Goal: Communication & Community: Share content

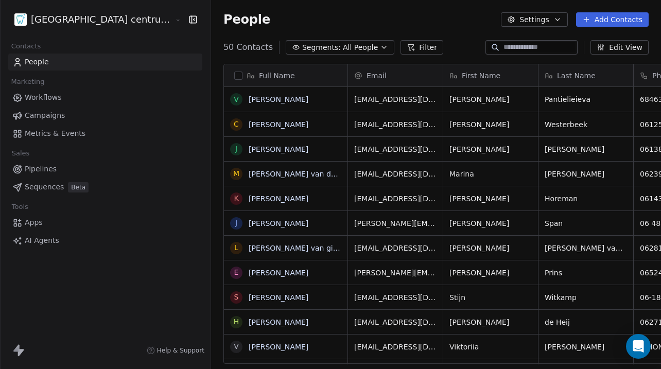
scroll to position [325, 487]
click at [92, 27] on html "Tandheelkundig centrum Sassembourg Contacts People Marketing Workflows Campaign…" at bounding box center [330, 184] width 661 height 369
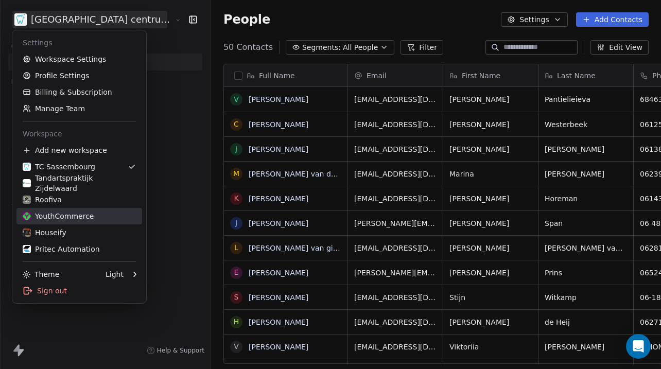
click at [65, 219] on div "YouthCommerce" at bounding box center [58, 216] width 71 height 10
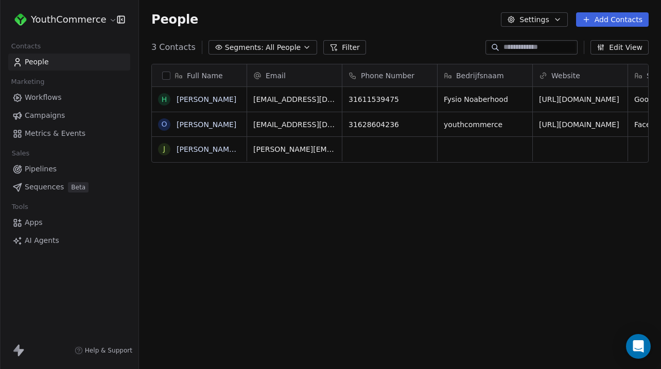
scroll to position [325, 522]
click at [67, 109] on link "Campaigns" at bounding box center [69, 115] width 122 height 17
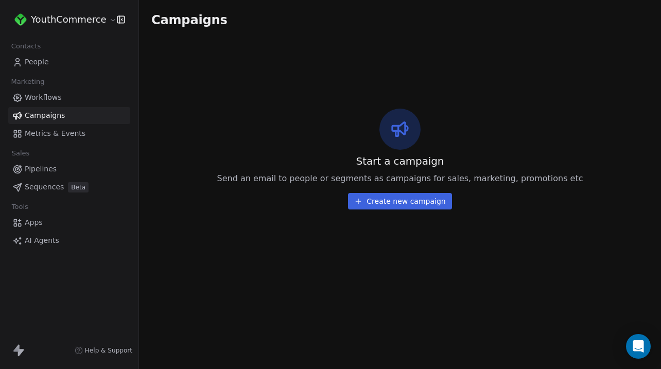
click at [68, 55] on link "People" at bounding box center [69, 62] width 122 height 17
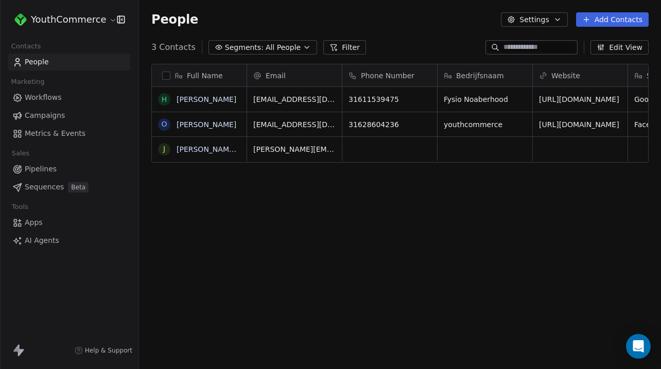
scroll to position [325, 522]
click at [61, 98] on link "Workflows" at bounding box center [69, 97] width 122 height 17
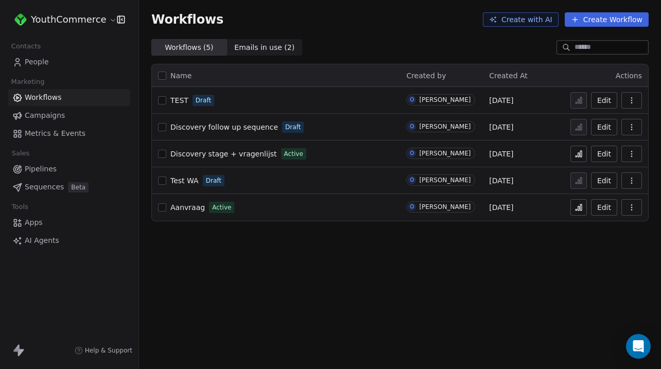
click at [185, 208] on span "Aanvraag" at bounding box center [187, 207] width 34 height 8
click at [231, 158] on link "Discovery stage + vragenlijst" at bounding box center [223, 154] width 107 height 10
click at [323, 205] on div "Aanvraag Active" at bounding box center [276, 207] width 236 height 14
click at [187, 210] on span "Aanvraag" at bounding box center [187, 207] width 34 height 8
click at [187, 204] on span "Aanvraag" at bounding box center [187, 207] width 34 height 8
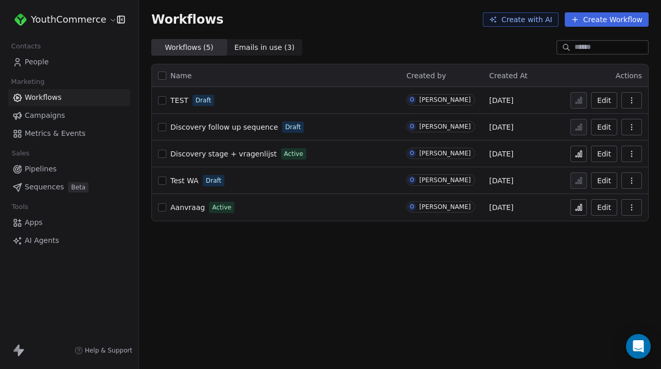
click at [102, 15] on html "YouthCommerce Contacts People Marketing Workflows Campaigns Metrics & Events Sa…" at bounding box center [330, 184] width 661 height 369
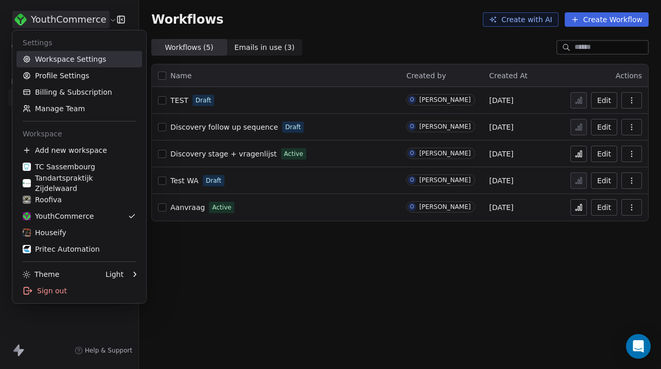
click at [97, 58] on link "Workspace Settings" at bounding box center [79, 59] width 126 height 16
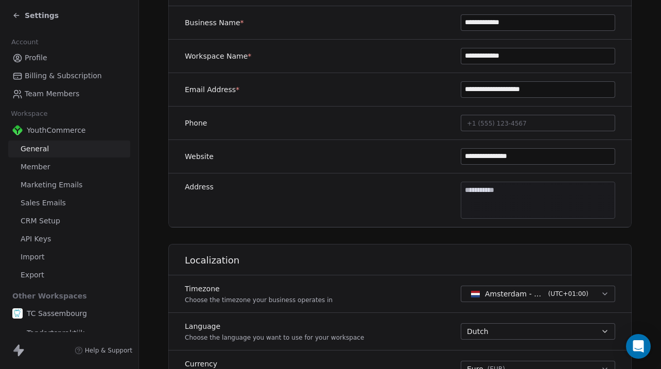
scroll to position [198, 0]
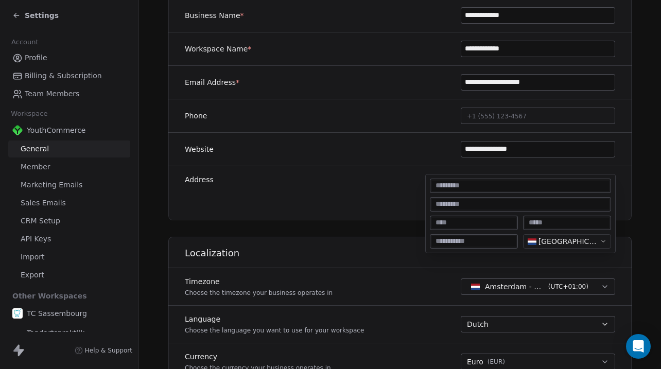
click at [509, 192] on body "**********" at bounding box center [330, 184] width 661 height 369
type input "**********"
type input "*******"
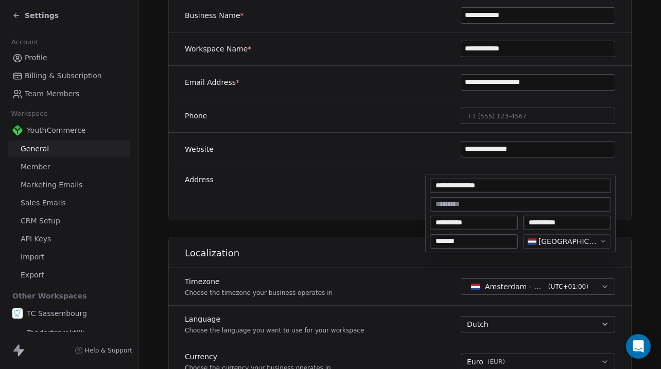
click at [395, 233] on html "**********" at bounding box center [330, 184] width 661 height 369
type textarea "**********"
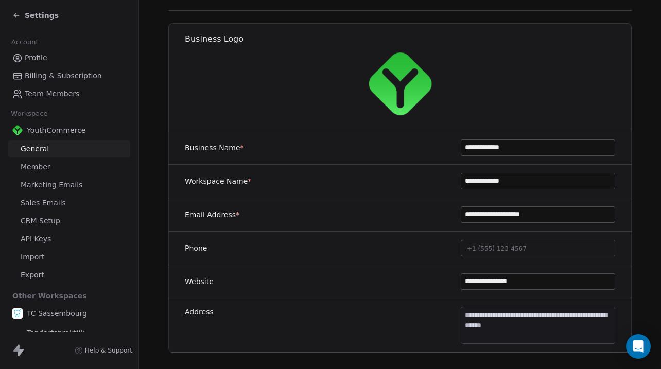
scroll to position [0, 0]
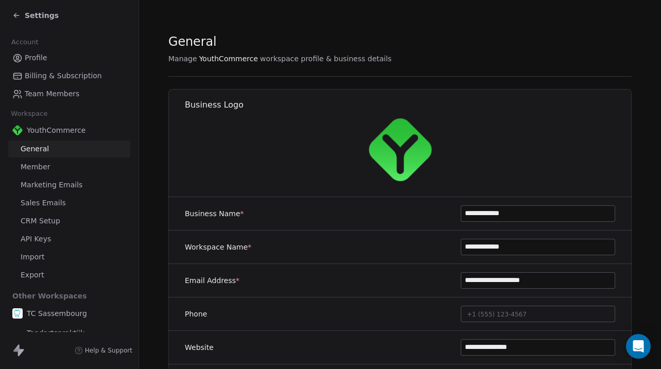
click at [38, 12] on span "Settings" at bounding box center [42, 15] width 34 height 10
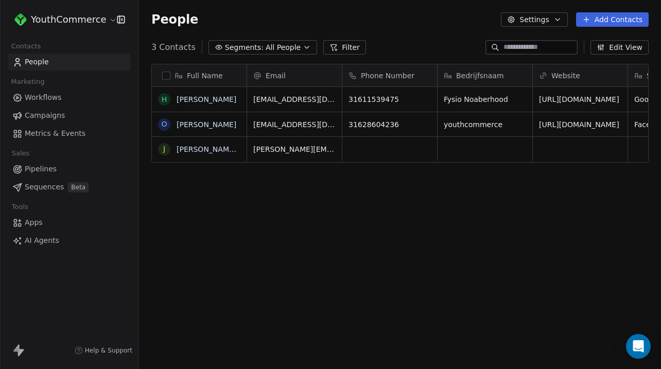
scroll to position [325, 522]
click at [60, 95] on span "Workflows" at bounding box center [43, 97] width 37 height 11
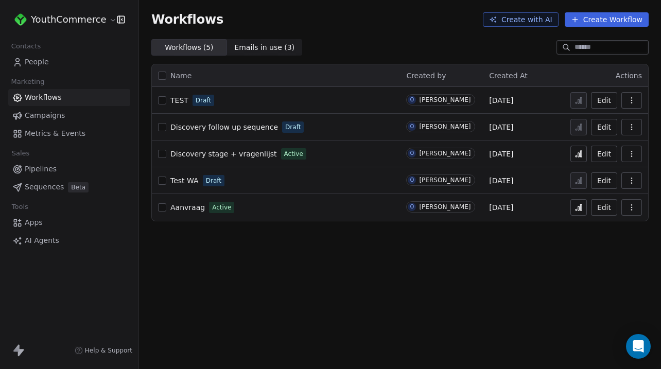
click at [192, 209] on span "Aanvraag" at bounding box center [187, 207] width 34 height 8
click at [182, 210] on span "Aanvraag" at bounding box center [187, 207] width 34 height 8
click at [66, 60] on link "People" at bounding box center [69, 62] width 122 height 17
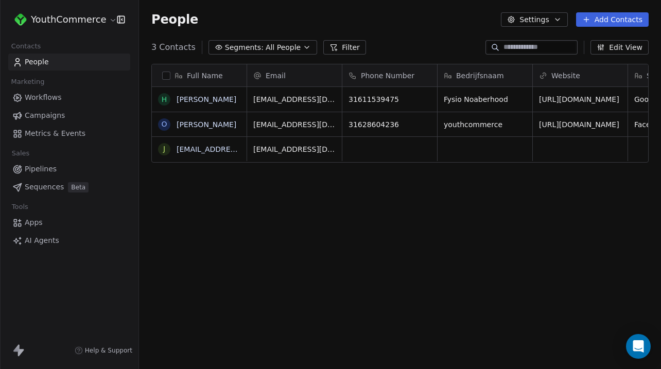
scroll to position [325, 522]
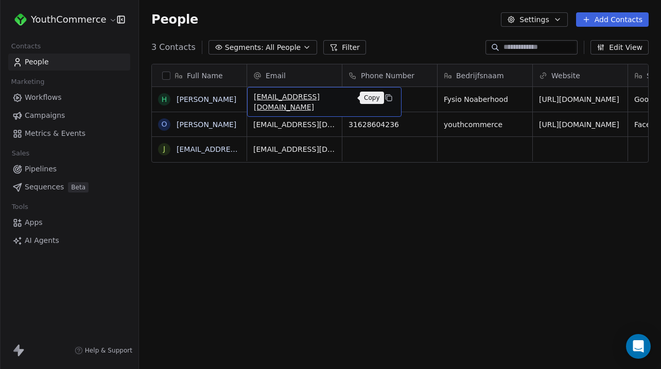
click at [387, 101] on icon "grid" at bounding box center [389, 98] width 5 height 5
click at [281, 201] on div "Full Name H Hanna o owen ebbers j j.dorrestein@multitint.com Email Phone Number…" at bounding box center [400, 218] width 522 height 325
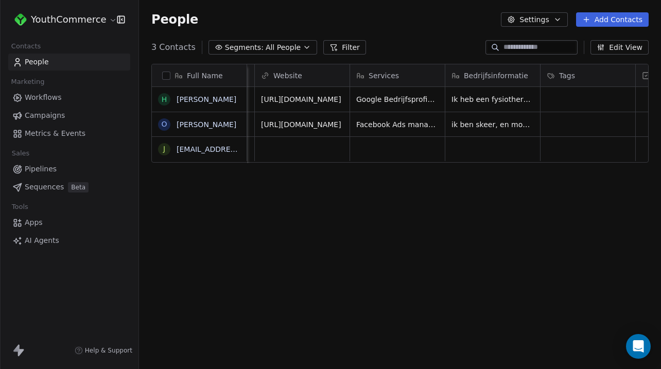
scroll to position [0, 190]
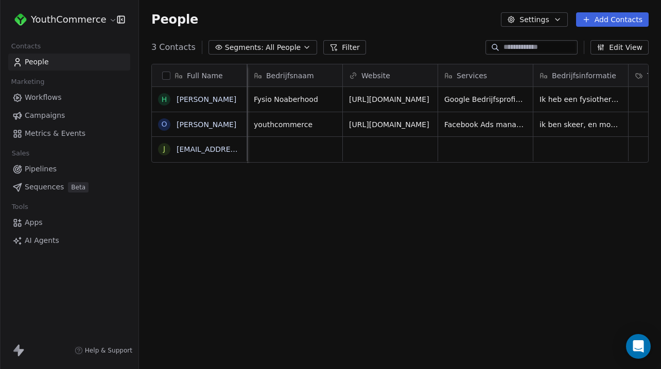
click at [68, 112] on link "Campaigns" at bounding box center [69, 115] width 122 height 17
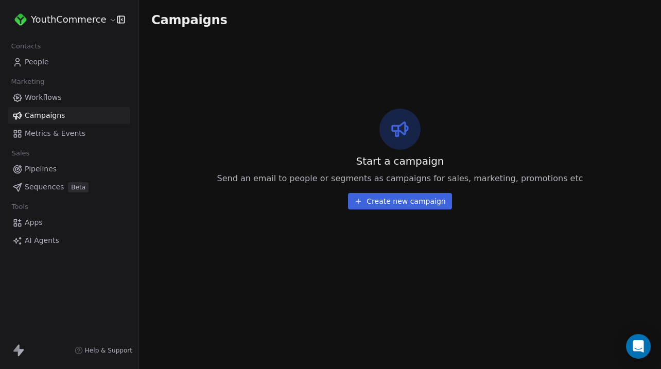
click at [377, 199] on button "Create new campaign" at bounding box center [399, 201] width 103 height 16
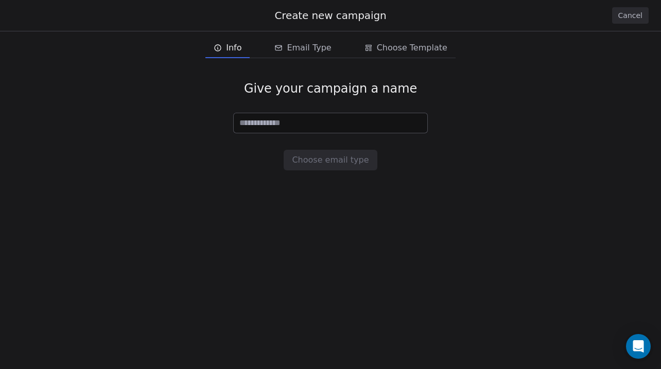
click at [283, 117] on input at bounding box center [330, 123] width 193 height 20
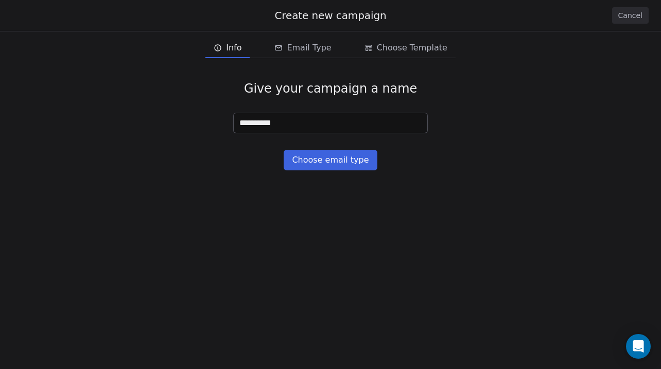
type input "**********"
click at [333, 165] on button "Choose email type" at bounding box center [330, 160] width 93 height 21
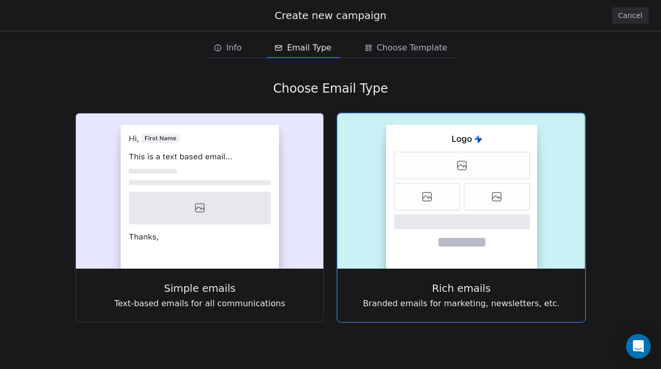
click at [401, 193] on icon at bounding box center [426, 196] width 65 height 27
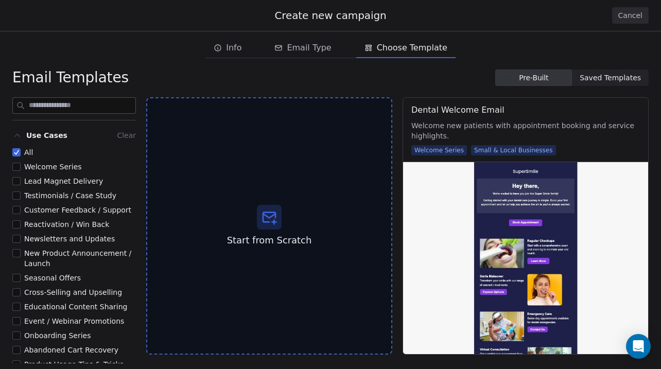
click at [618, 72] on span "Saved Templates Saved Templates" at bounding box center [610, 77] width 77 height 16
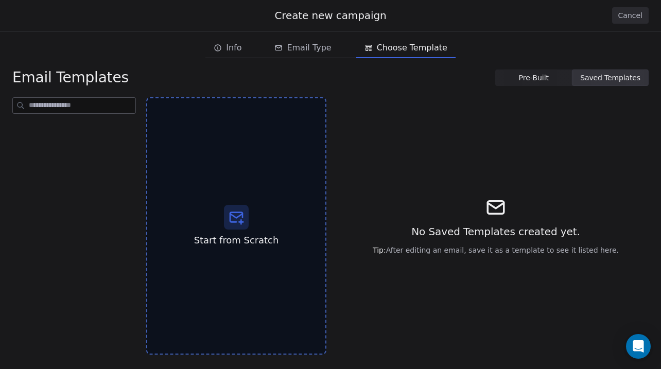
click at [623, 12] on button "Cancel" at bounding box center [630, 15] width 37 height 16
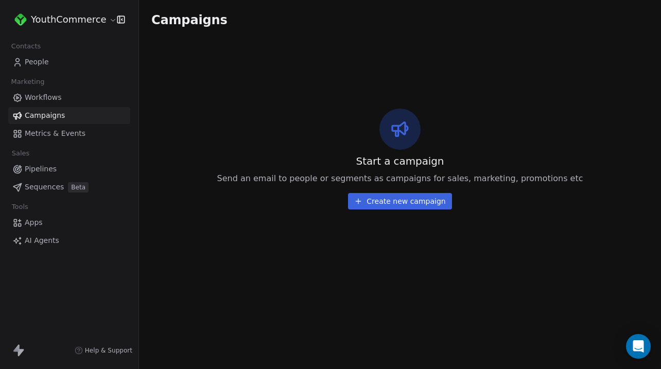
click at [75, 96] on link "Workflows" at bounding box center [69, 97] width 122 height 17
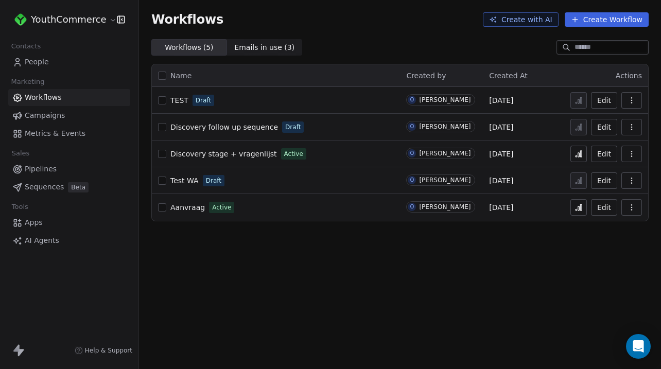
click at [254, 206] on div "Aanvraag Active" at bounding box center [276, 207] width 236 height 14
click at [192, 204] on span "Aanvraag" at bounding box center [187, 207] width 34 height 8
click at [59, 109] on link "Campaigns" at bounding box center [69, 115] width 122 height 17
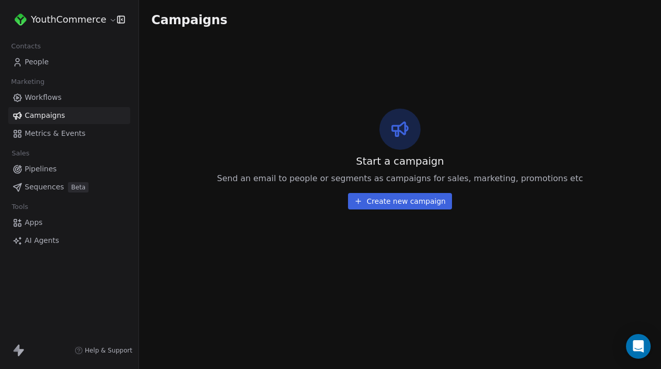
click at [379, 196] on button "Create new campaign" at bounding box center [399, 201] width 103 height 16
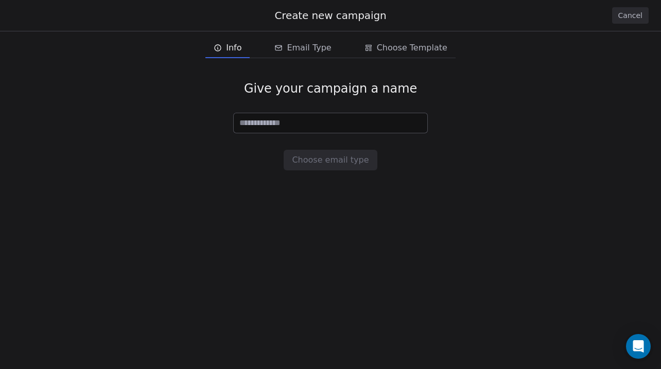
click at [288, 113] on input at bounding box center [330, 123] width 193 height 20
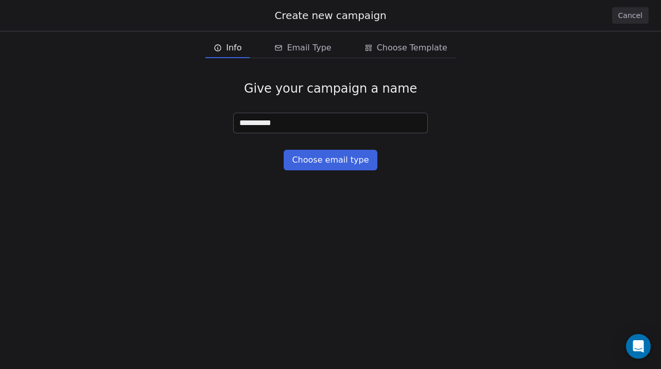
type input "**********"
click at [358, 185] on div "**********" at bounding box center [330, 125] width 661 height 122
click at [342, 165] on button "Choose email type" at bounding box center [330, 160] width 93 height 21
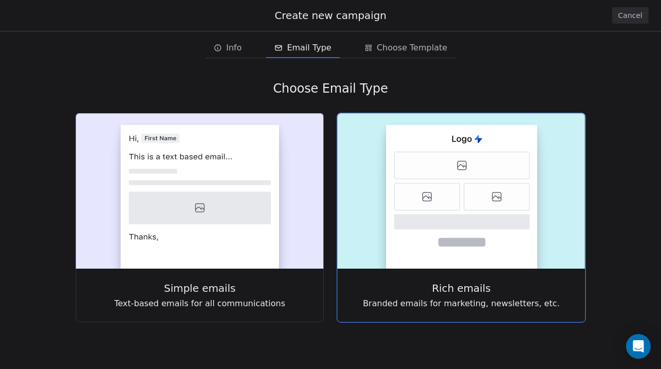
click at [458, 199] on icon at bounding box center [426, 196] width 65 height 27
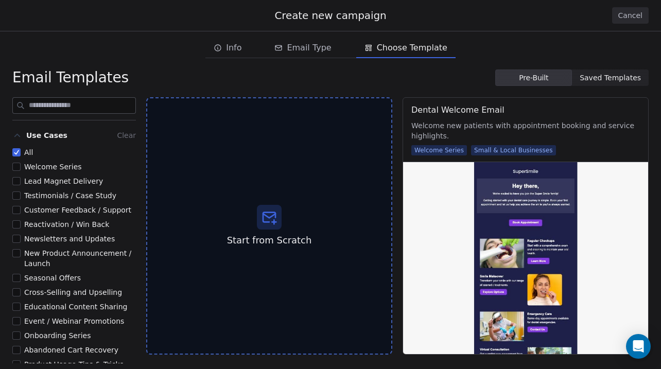
click at [649, 66] on div "Email Templates Pre-Built Pre-Built Saved Templates Saved Templates Use Cases C…" at bounding box center [330, 216] width 661 height 305
click at [611, 85] on span "Saved Templates Saved Templates" at bounding box center [610, 77] width 77 height 16
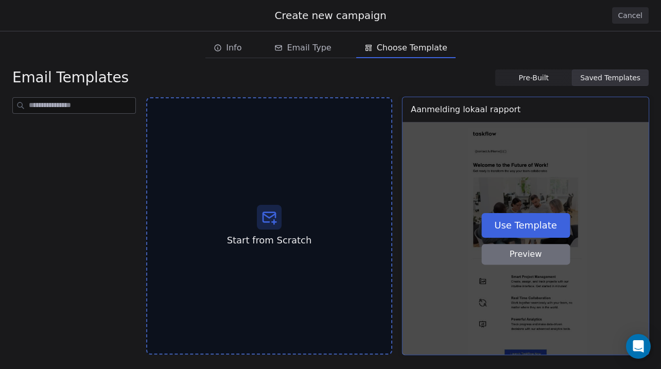
click at [470, 207] on div "Use Template Preview" at bounding box center [525, 238] width 246 height 232
click at [508, 226] on button "Use Template" at bounding box center [525, 225] width 89 height 25
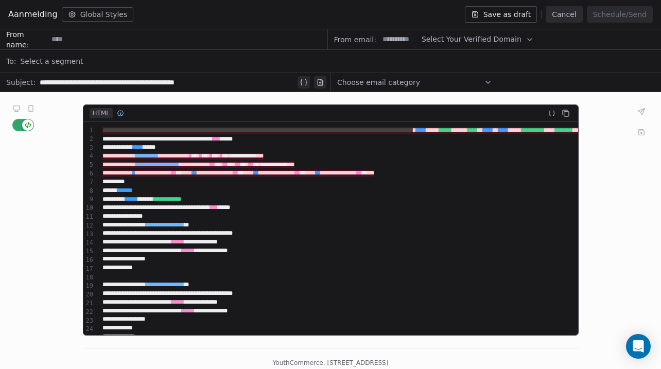
click at [17, 109] on icon at bounding box center [16, 108] width 6 height 4
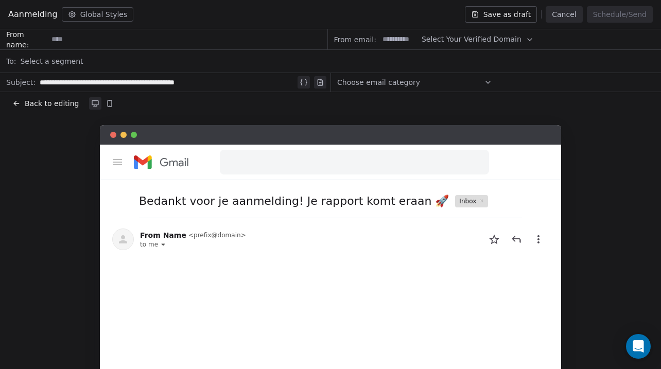
click at [52, 104] on span "Back to editing" at bounding box center [52, 103] width 54 height 10
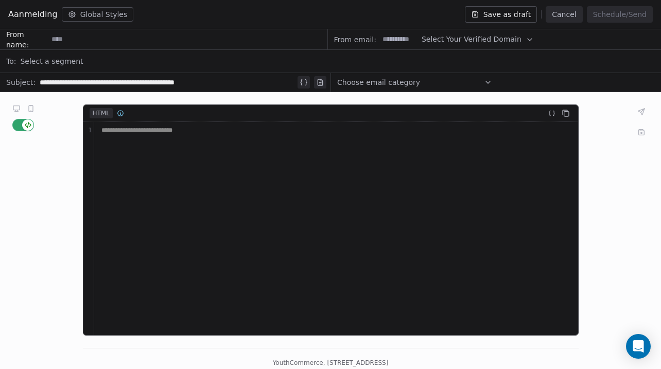
scroll to position [579, 0]
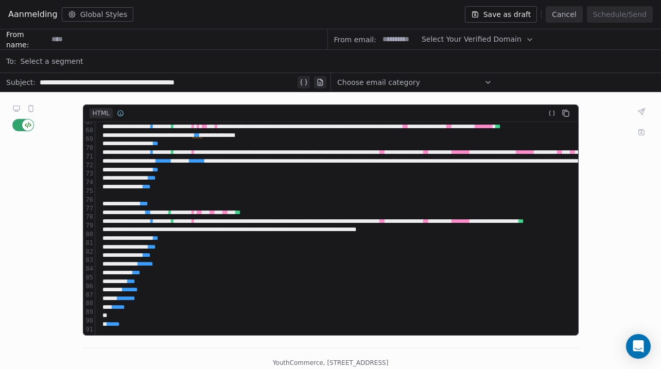
click at [15, 108] on icon at bounding box center [16, 108] width 6 height 4
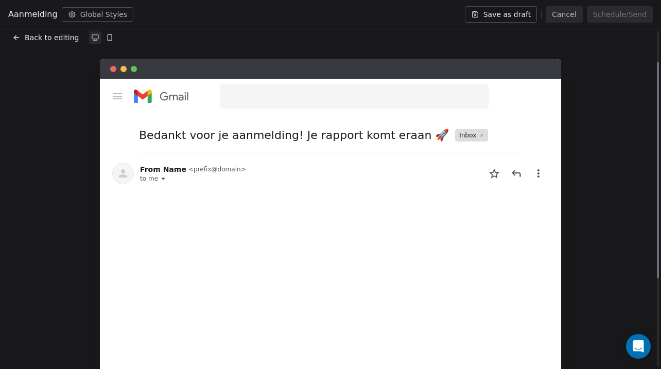
scroll to position [0, 0]
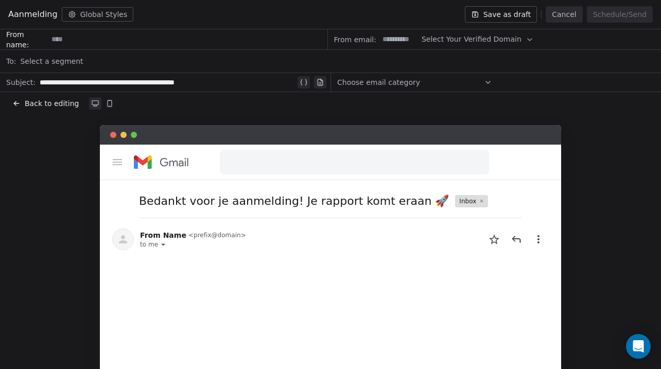
click at [111, 38] on input at bounding box center [187, 39] width 279 height 19
type input "**********"
click at [392, 47] on input at bounding box center [399, 39] width 40 height 19
type input "****"
click at [464, 37] on span "Select Your Verified Domain" at bounding box center [471, 39] width 100 height 11
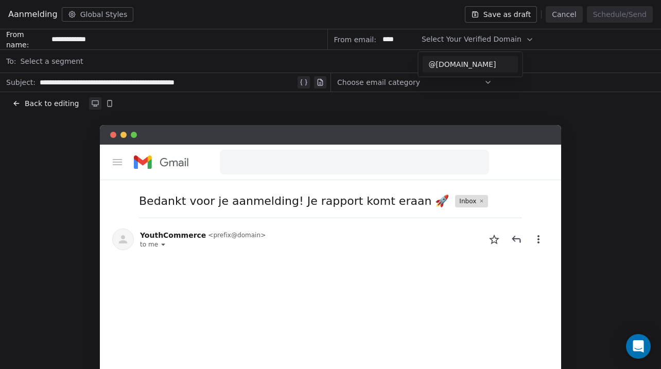
click at [461, 62] on span "@youthcommerce.nl" at bounding box center [470, 64] width 83 height 10
click at [147, 64] on div "Select a segment" at bounding box center [337, 61] width 635 height 23
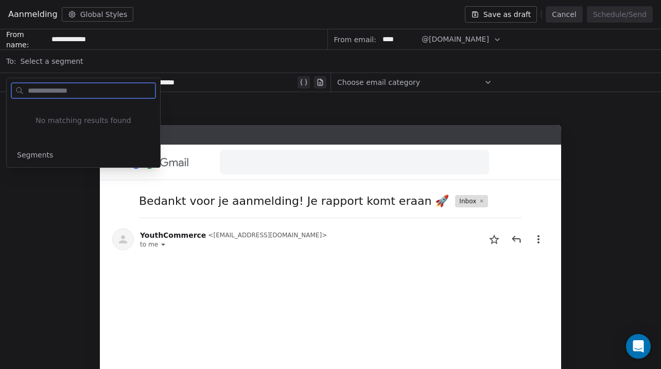
click at [44, 153] on span "Segments" at bounding box center [35, 155] width 36 height 10
click at [64, 112] on div "No matching results found" at bounding box center [83, 121] width 153 height 44
type input "*******"
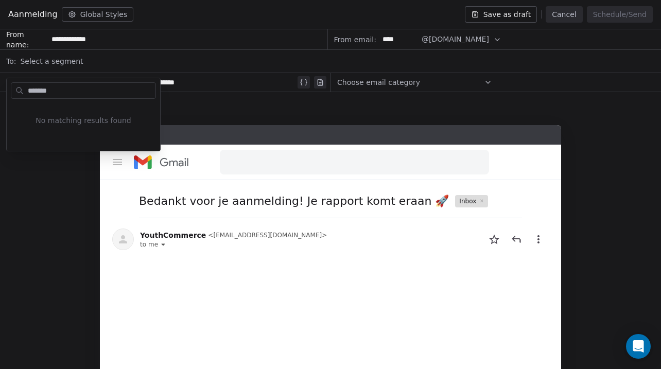
click at [265, 52] on div "Select a segment" at bounding box center [337, 61] width 635 height 23
click at [495, 17] on button "Save as draft" at bounding box center [501, 14] width 73 height 16
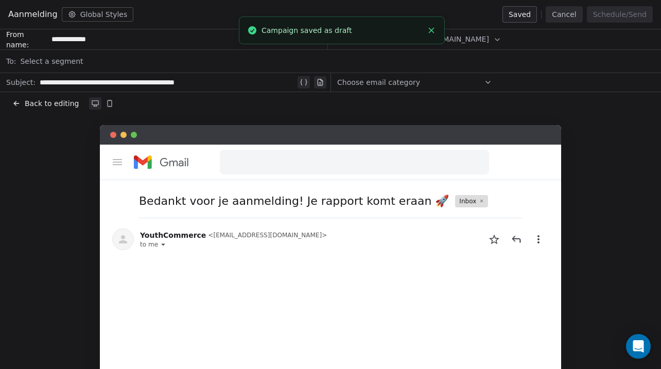
click at [409, 79] on span "Choose email category" at bounding box center [378, 82] width 83 height 10
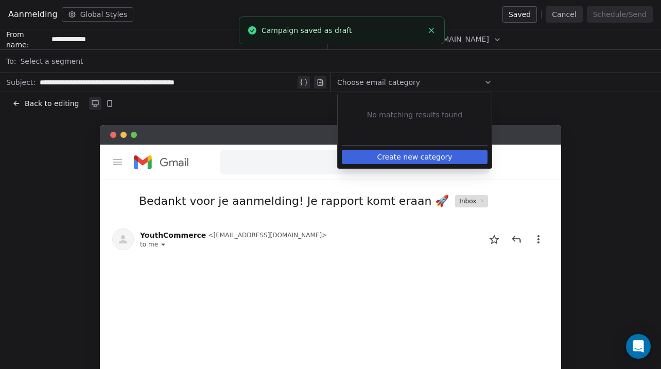
click at [160, 53] on div "Select a segment" at bounding box center [337, 61] width 635 height 23
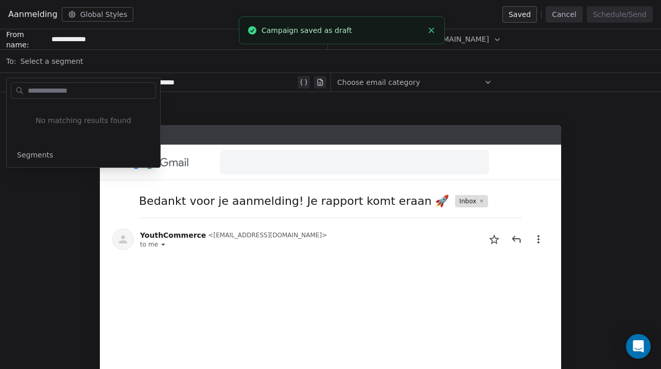
click at [52, 65] on span "Select a segment" at bounding box center [51, 61] width 63 height 10
click at [56, 139] on div "No matching results found" at bounding box center [83, 121] width 153 height 44
click at [33, 161] on div "Segments" at bounding box center [83, 155] width 145 height 16
click at [40, 156] on span "Segments" at bounding box center [35, 155] width 36 height 10
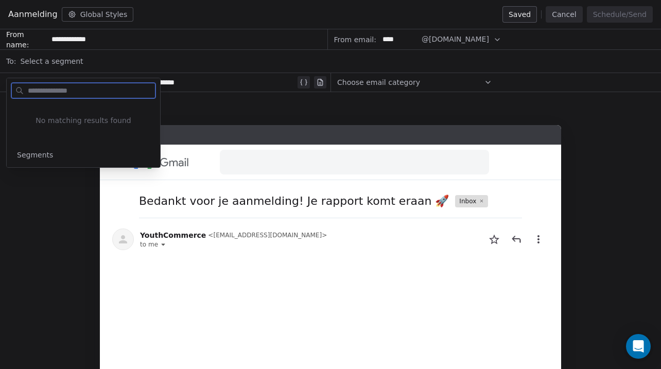
click at [40, 156] on span "Segments" at bounding box center [35, 155] width 36 height 10
click at [40, 155] on span "Segments" at bounding box center [35, 155] width 36 height 10
click at [40, 186] on div "Bedankt voor je aanmelding! Je rapport komt eraan 🚀 Inbox YouthCommerce < info@…" at bounding box center [330, 309] width 661 height 369
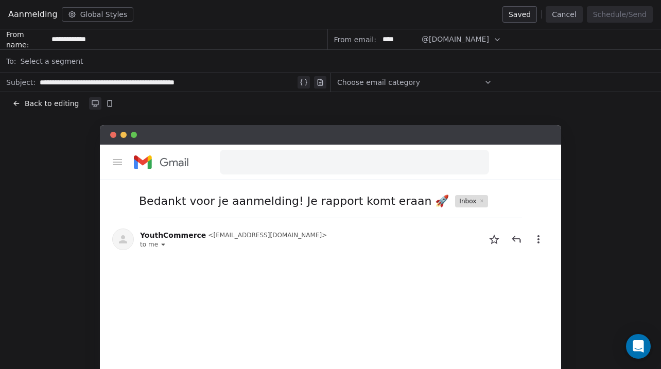
click at [566, 15] on button "Cancel" at bounding box center [563, 14] width 37 height 16
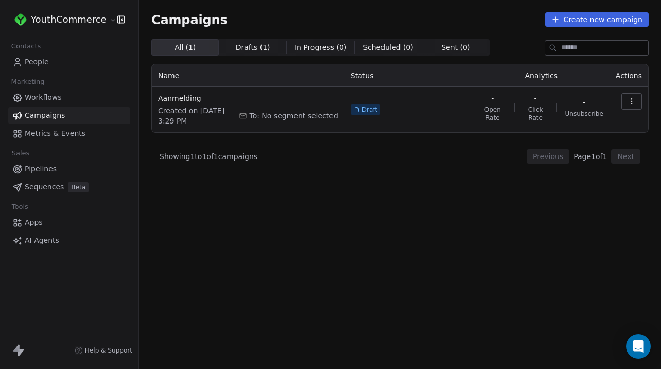
click at [637, 102] on button "button" at bounding box center [631, 101] width 21 height 16
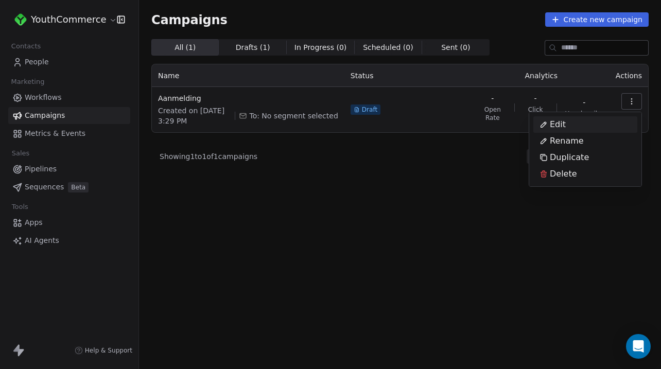
click at [444, 147] on html "YouthCommerce Contacts People Marketing Workflows Campaigns Metrics & Events Sa…" at bounding box center [330, 184] width 661 height 369
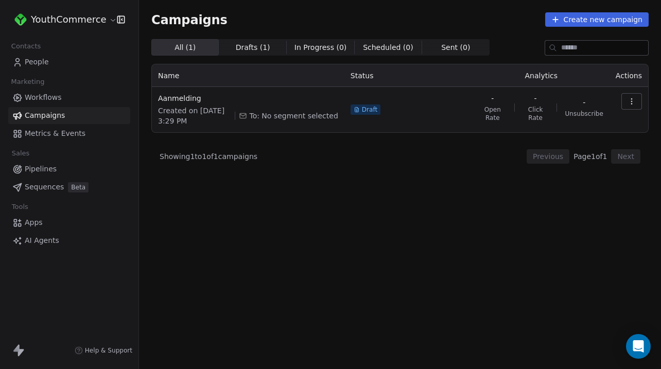
click at [77, 103] on link "Workflows" at bounding box center [69, 97] width 122 height 17
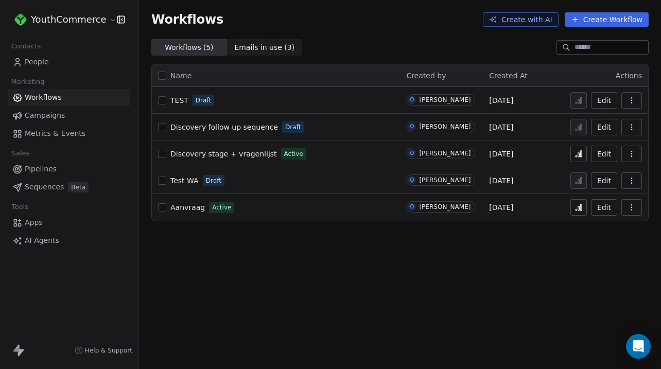
click at [40, 66] on span "People" at bounding box center [37, 62] width 24 height 11
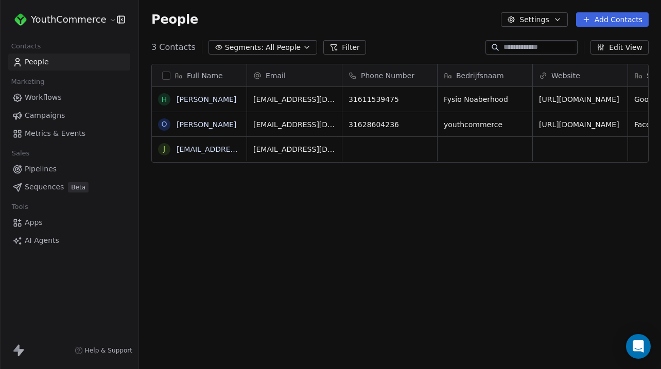
scroll to position [325, 522]
click at [192, 98] on link "[PERSON_NAME]" at bounding box center [207, 99] width 60 height 8
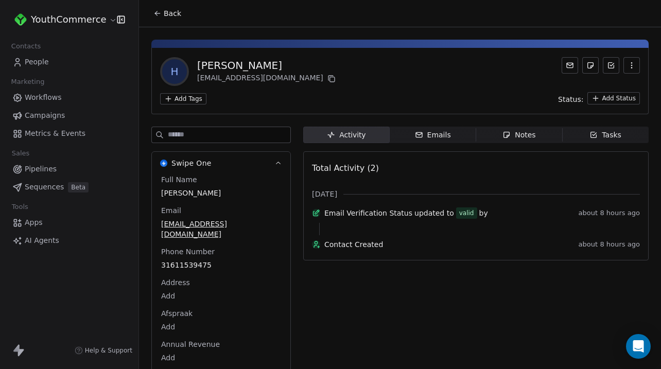
scroll to position [16, 0]
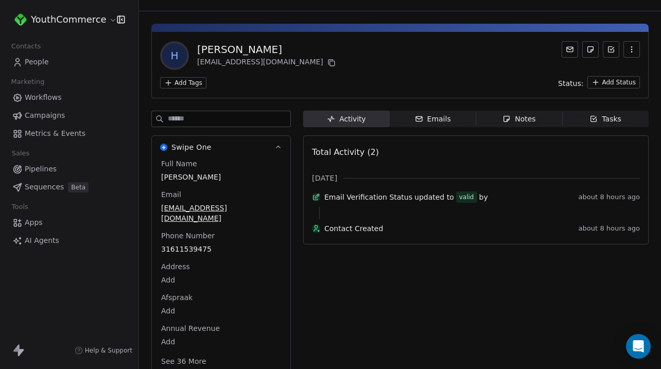
click at [595, 122] on icon "button" at bounding box center [593, 119] width 8 height 8
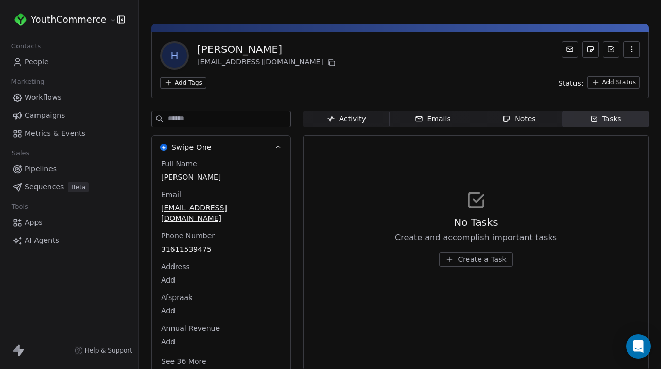
click at [536, 125] on span "Notes Notes" at bounding box center [519, 119] width 86 height 16
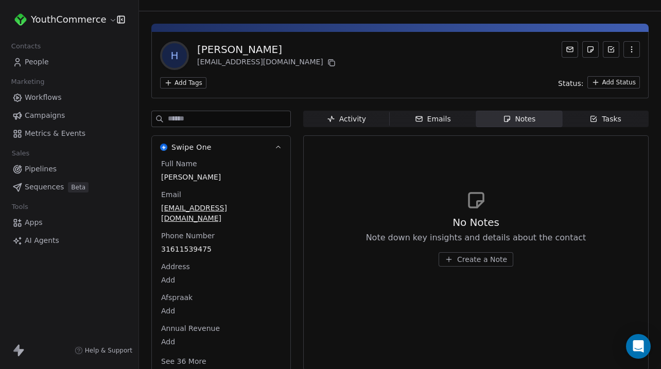
click at [453, 124] on span "Emails Emails" at bounding box center [433, 119] width 86 height 16
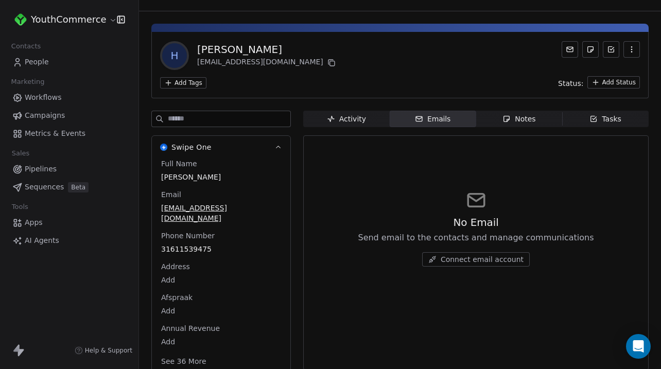
click at [372, 117] on span "Activity Activity" at bounding box center [346, 119] width 86 height 16
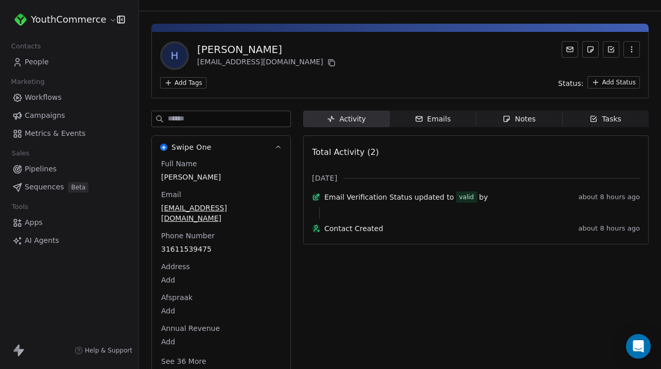
click at [409, 119] on span "Emails Emails" at bounding box center [433, 119] width 86 height 16
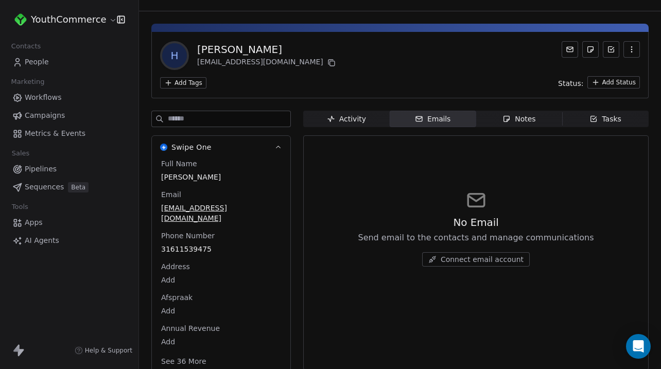
click at [608, 113] on span "Tasks Tasks" at bounding box center [605, 119] width 86 height 16
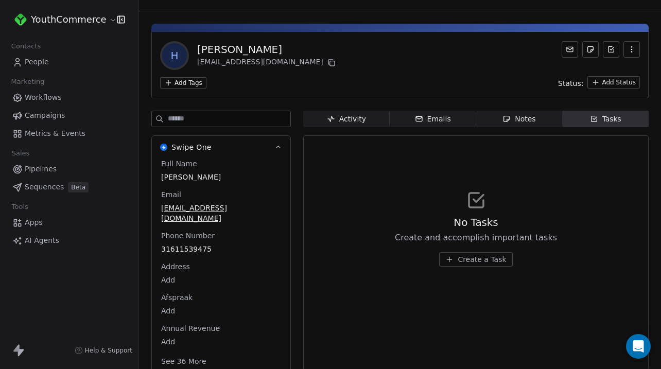
click at [327, 130] on div "Activity Activity Emails Emails Notes Notes Tasks Tasks No Tasks Create and acc…" at bounding box center [475, 245] width 345 height 269
click at [357, 119] on div "Activity" at bounding box center [346, 119] width 39 height 11
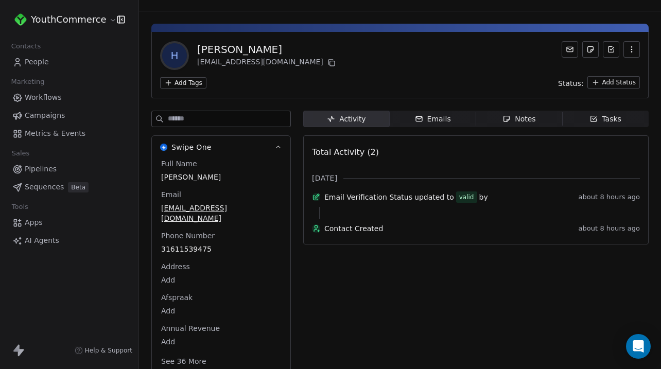
click at [45, 113] on span "Campaigns" at bounding box center [45, 115] width 40 height 11
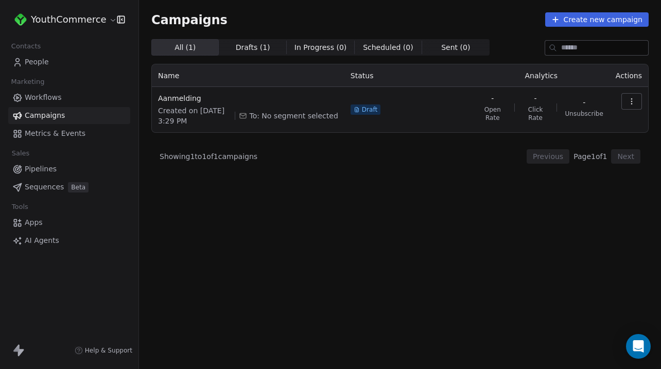
click at [42, 173] on span "Pipelines" at bounding box center [41, 169] width 32 height 11
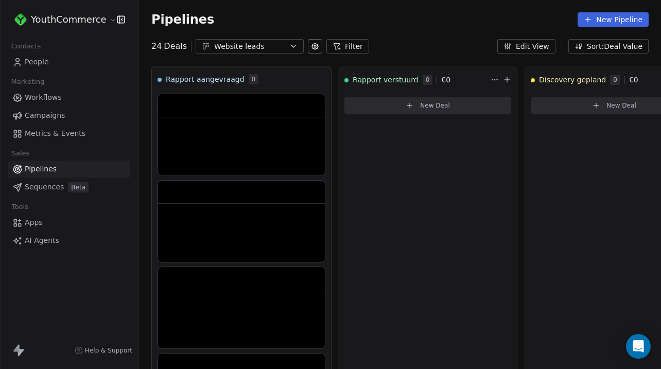
click at [62, 100] on link "Workflows" at bounding box center [69, 97] width 122 height 17
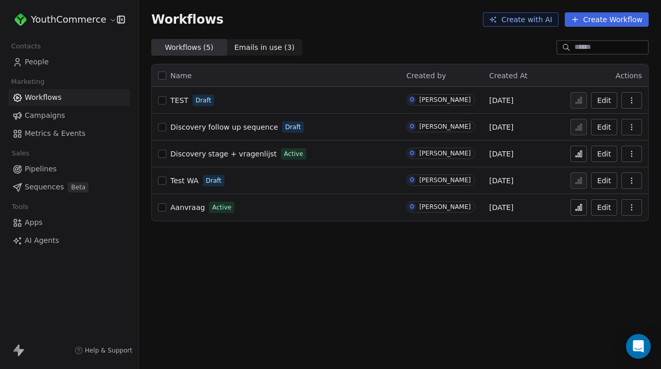
click at [637, 213] on button "button" at bounding box center [631, 207] width 21 height 16
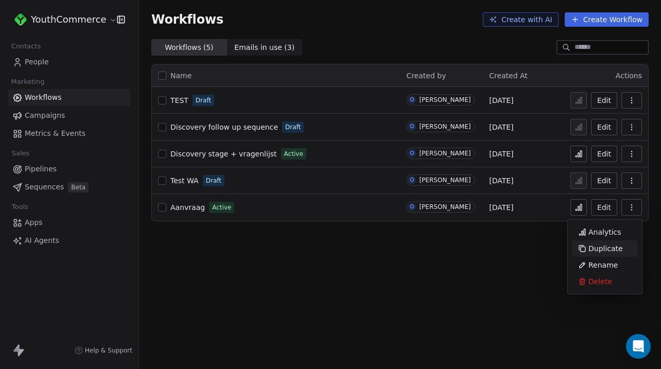
click at [612, 250] on span "Duplicate" at bounding box center [605, 248] width 34 height 10
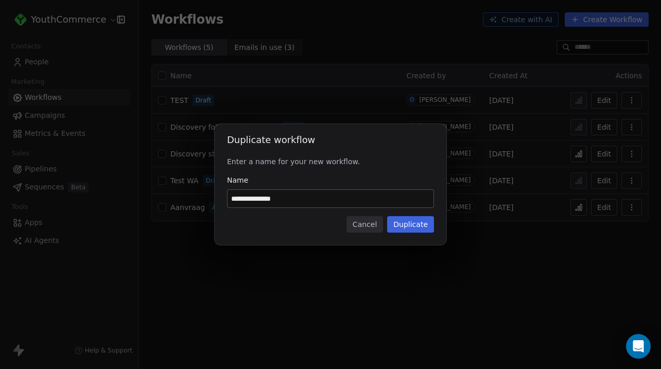
drag, startPoint x: 306, startPoint y: 198, endPoint x: 266, endPoint y: 199, distance: 40.7
click at [266, 199] on input "**********" at bounding box center [330, 198] width 206 height 17
type input "**********"
click at [416, 230] on button "Duplicate" at bounding box center [410, 224] width 47 height 16
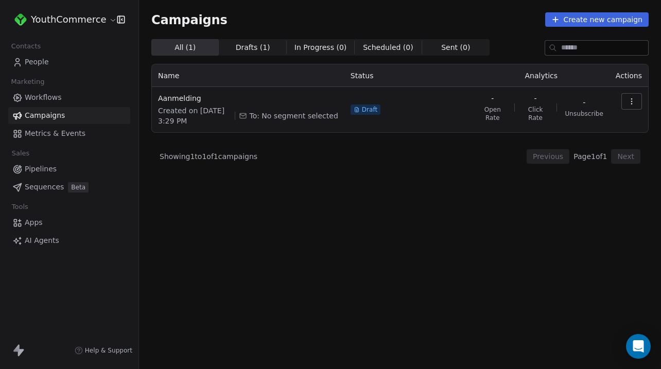
click at [78, 93] on link "Workflows" at bounding box center [69, 97] width 122 height 17
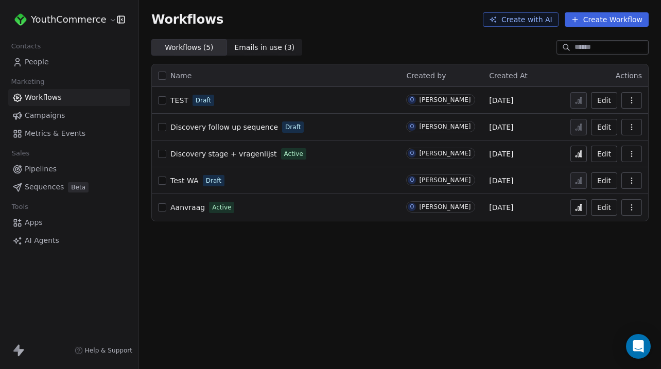
click at [184, 216] on td "Aanvraag Active" at bounding box center [276, 207] width 248 height 27
click at [198, 207] on span "Aanvraag" at bounding box center [187, 207] width 34 height 8
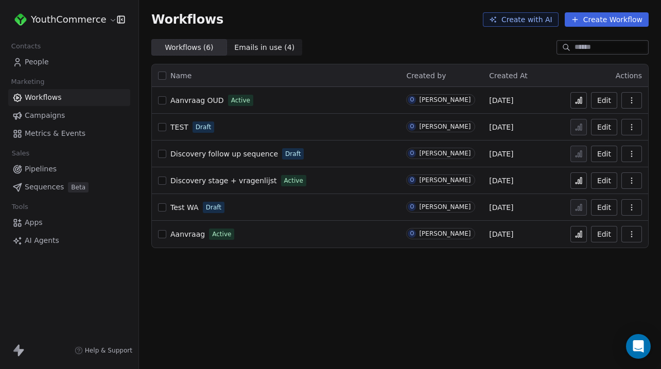
click at [72, 61] on link "People" at bounding box center [69, 62] width 122 height 17
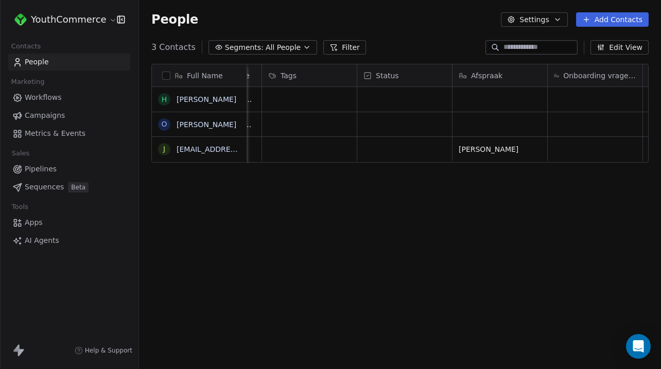
scroll to position [0, 560]
click at [323, 100] on div "grid" at bounding box center [305, 99] width 95 height 25
click at [290, 97] on div "grid" at bounding box center [305, 99] width 95 height 25
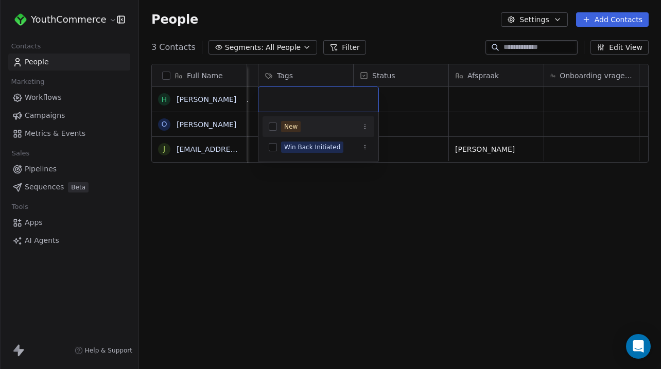
click at [306, 129] on div "New" at bounding box center [324, 126] width 87 height 11
click at [284, 225] on html "YouthCommerce Contacts People Marketing Workflows Campaigns Metrics & Events Sa…" at bounding box center [330, 184] width 661 height 369
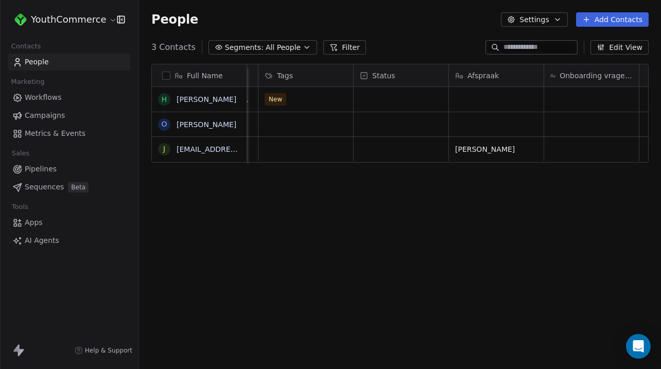
click at [61, 114] on span "Campaigns" at bounding box center [45, 115] width 40 height 11
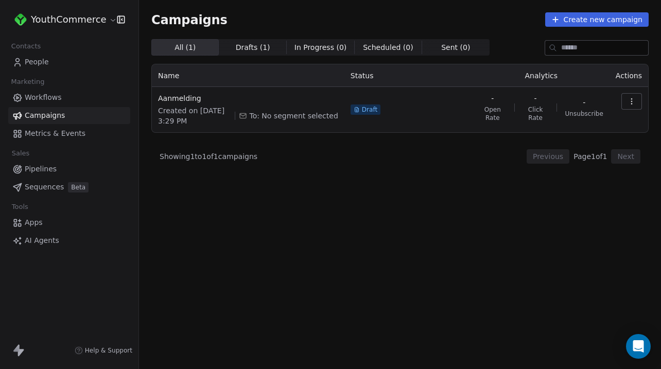
click at [640, 98] on button "button" at bounding box center [631, 101] width 21 height 16
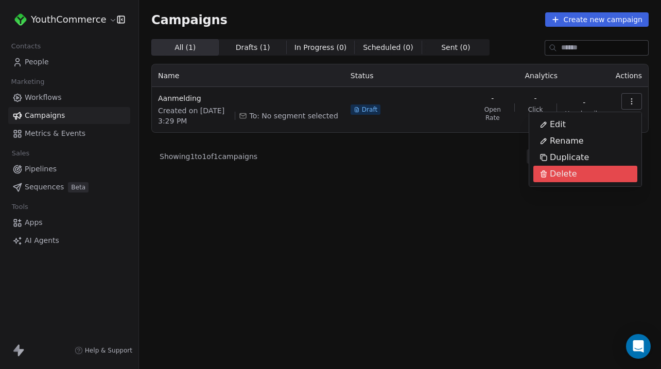
click at [593, 169] on div "Delete" at bounding box center [585, 174] width 104 height 16
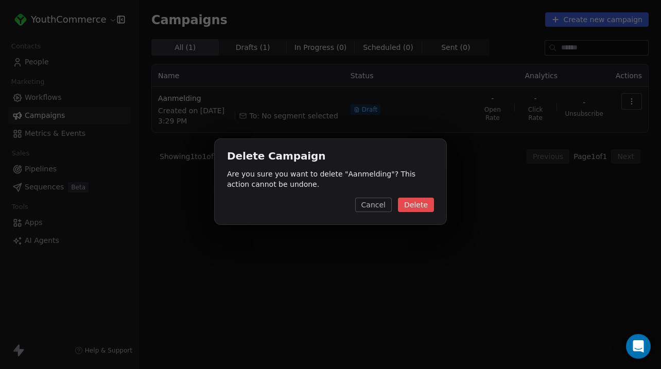
click at [421, 209] on button "Delete" at bounding box center [416, 205] width 36 height 14
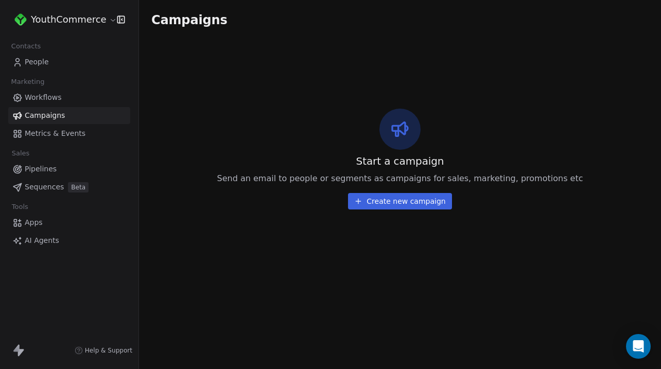
click at [56, 101] on span "Workflows" at bounding box center [43, 97] width 37 height 11
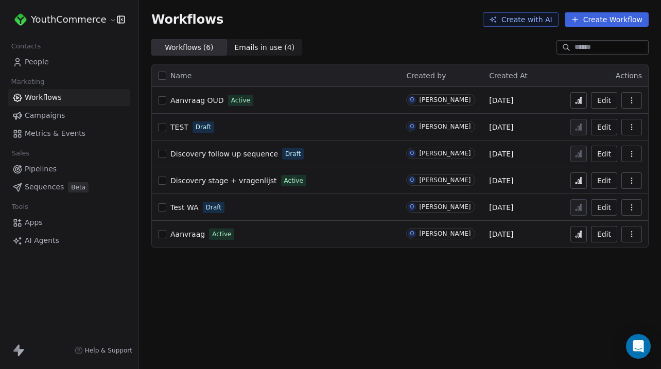
click at [579, 102] on icon at bounding box center [579, 101] width 2 height 4
click at [70, 52] on div "Contacts" at bounding box center [69, 46] width 122 height 14
click at [65, 58] on link "People" at bounding box center [69, 62] width 122 height 17
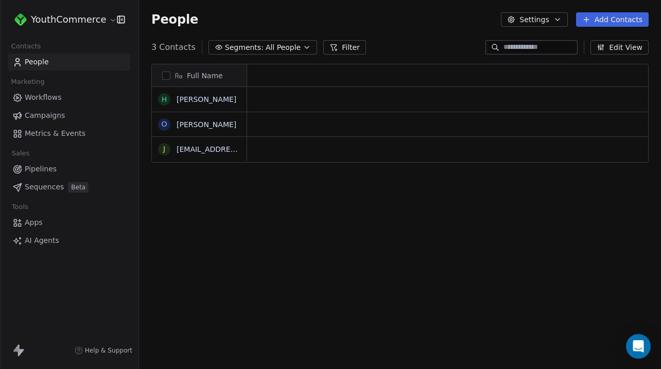
scroll to position [325, 522]
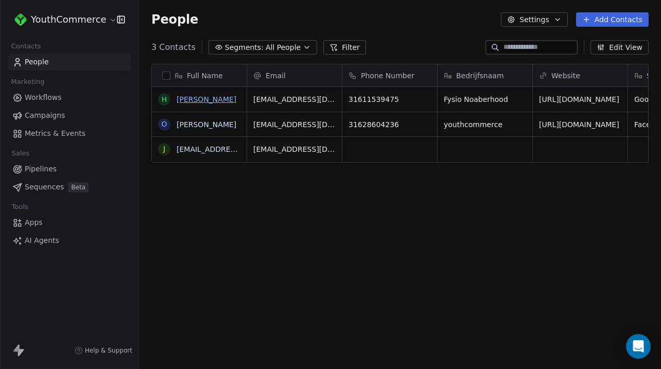
click at [182, 99] on link "[PERSON_NAME]" at bounding box center [207, 99] width 60 height 8
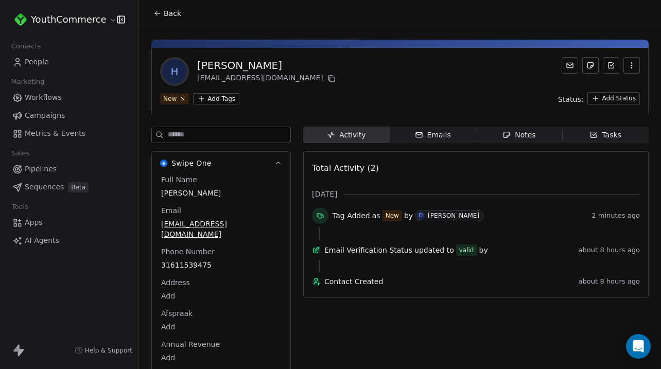
click at [440, 137] on div "Emails" at bounding box center [433, 135] width 36 height 11
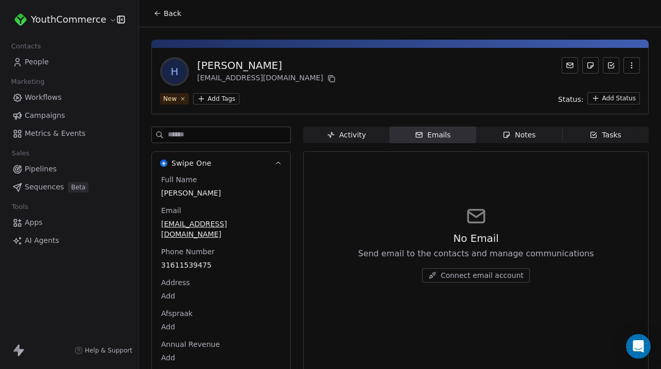
click at [458, 280] on button "Connect email account" at bounding box center [476, 275] width 108 height 14
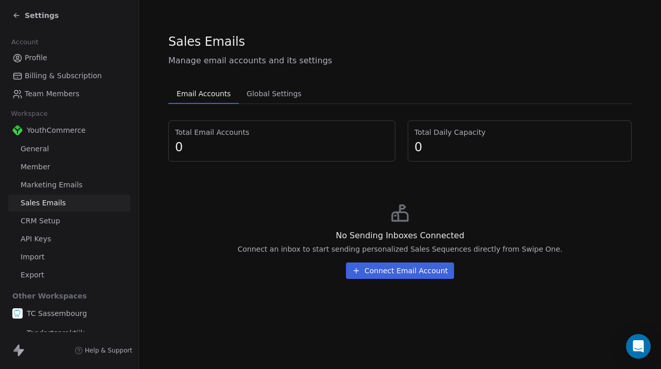
click at [383, 261] on div "No Sending Inboxes Connected Connect an inbox to start sending personalized Sal…" at bounding box center [399, 241] width 463 height 93
click at [377, 272] on button "Connect Email Account" at bounding box center [400, 270] width 108 height 16
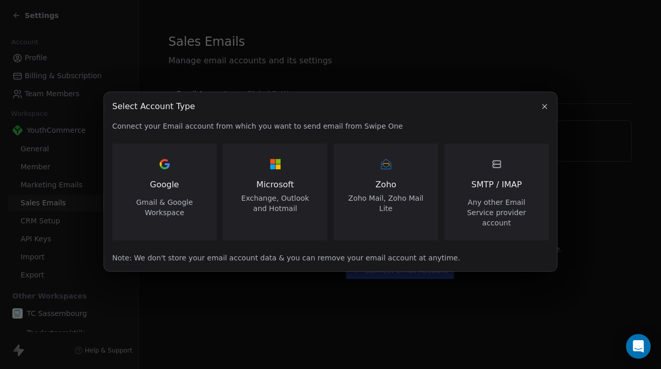
click at [186, 200] on div "Google Gmail & Google Workspace" at bounding box center [165, 187] width 80 height 62
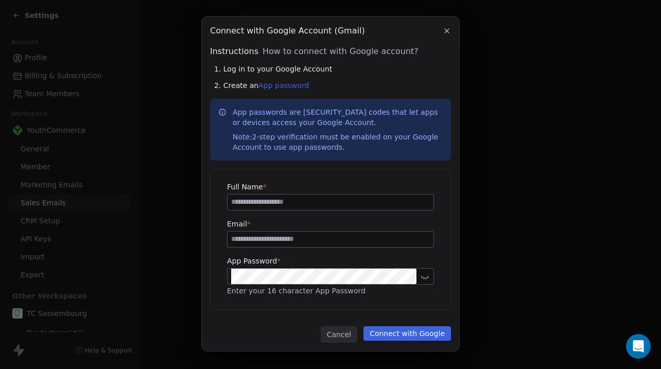
click at [251, 203] on input at bounding box center [330, 202] width 206 height 15
type input "*******"
type input "**********"
click at [283, 254] on div "**********" at bounding box center [330, 239] width 207 height 115
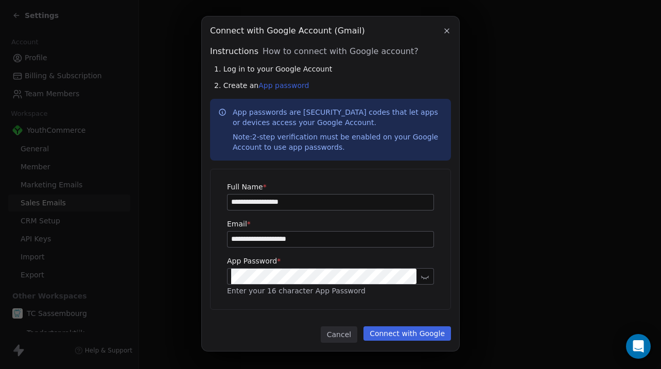
click at [290, 284] on div at bounding box center [330, 276] width 207 height 16
click at [401, 329] on button "Connect with Google" at bounding box center [406, 333] width 87 height 14
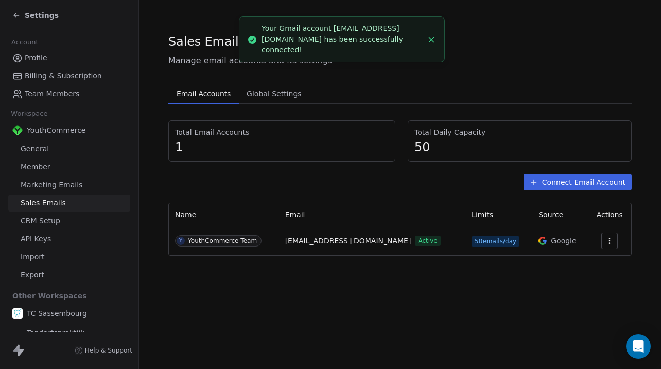
click at [424, 248] on td "[EMAIL_ADDRESS][DOMAIN_NAME] Active" at bounding box center [372, 240] width 186 height 29
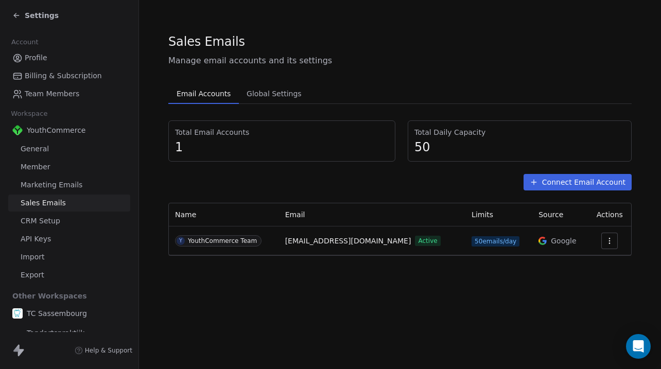
click at [43, 17] on span "Settings" at bounding box center [42, 15] width 34 height 10
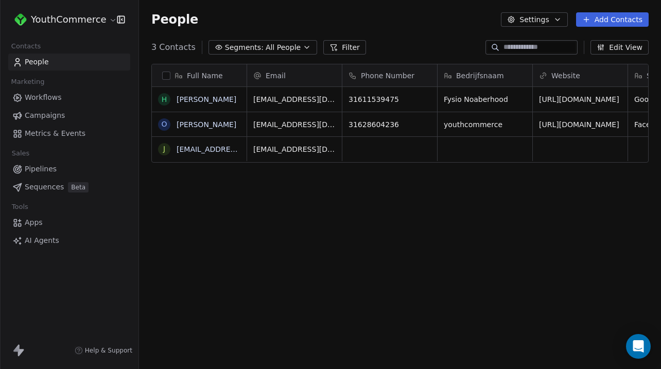
scroll to position [325, 522]
click at [186, 97] on link "[PERSON_NAME]" at bounding box center [207, 99] width 60 height 8
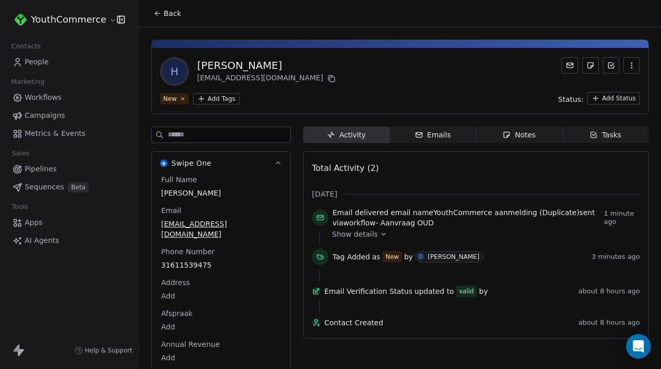
click at [452, 138] on span "Emails Emails" at bounding box center [433, 135] width 86 height 16
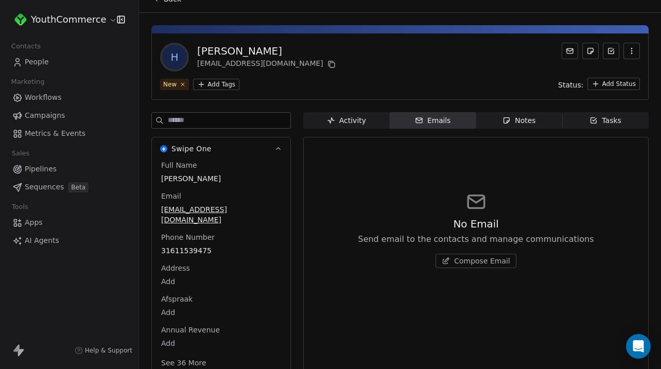
scroll to position [23, 0]
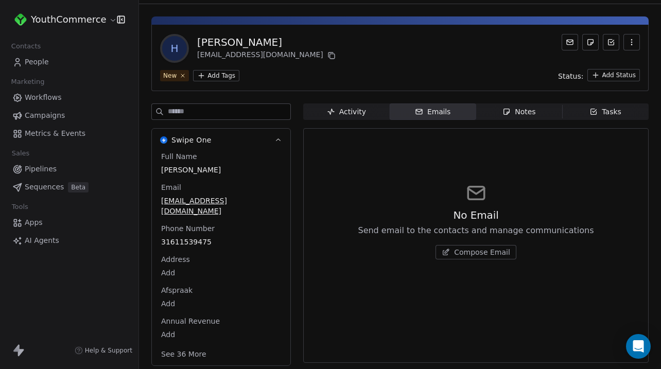
click at [470, 245] on button "Compose Email" at bounding box center [475, 252] width 81 height 14
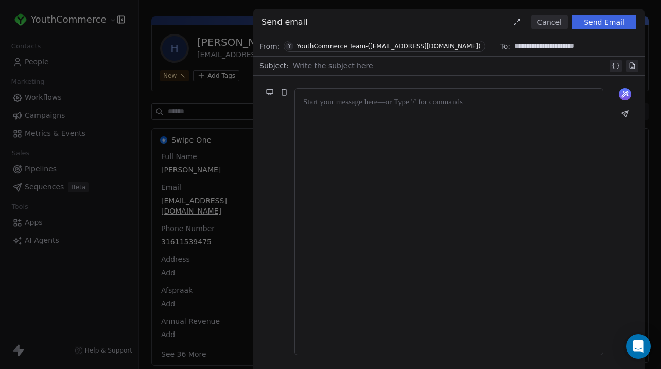
click at [358, 125] on div at bounding box center [448, 222] width 291 height 250
click at [364, 115] on div at bounding box center [448, 222] width 291 height 250
click at [434, 121] on div at bounding box center [448, 222] width 291 height 250
click at [468, 164] on div at bounding box center [448, 222] width 291 height 250
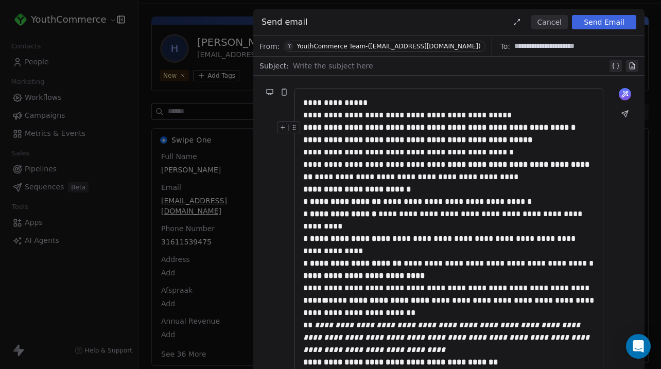
click at [368, 121] on div "**********" at bounding box center [448, 127] width 291 height 12
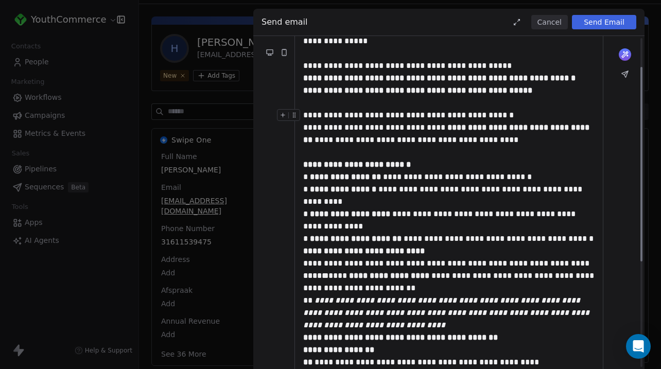
scroll to position [75, 0]
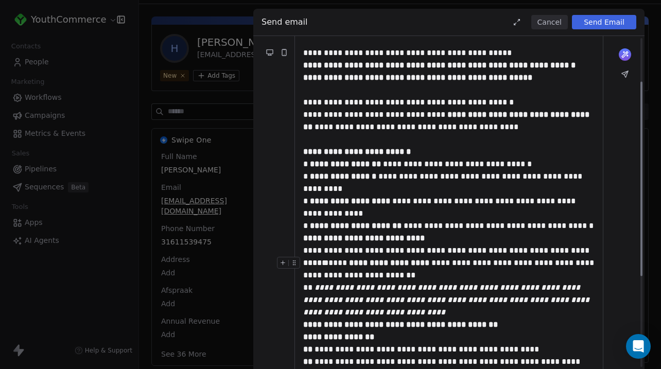
click at [356, 257] on div "**********" at bounding box center [448, 269] width 291 height 25
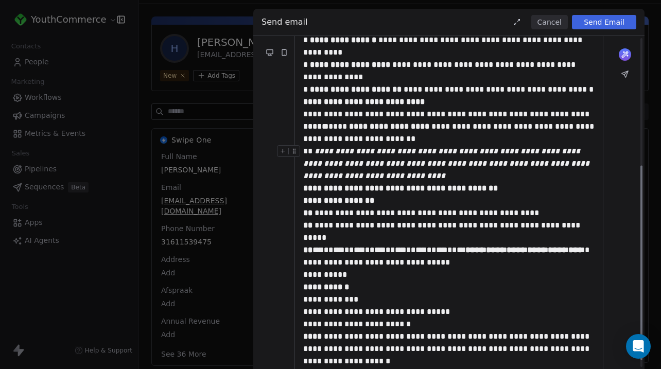
scroll to position [209, 0]
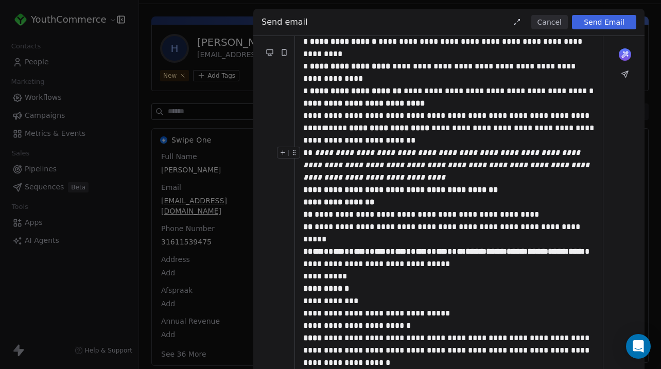
click at [434, 179] on div "**********" at bounding box center [448, 171] width 291 height 49
drag, startPoint x: 303, startPoint y: 152, endPoint x: 490, endPoint y: 196, distance: 192.5
click at [490, 196] on div "**********" at bounding box center [448, 128] width 291 height 482
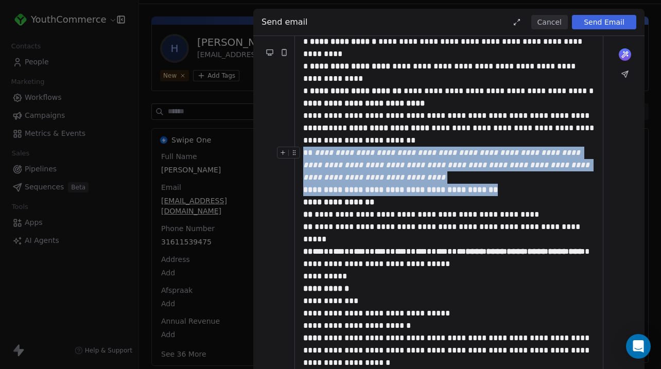
drag, startPoint x: 514, startPoint y: 184, endPoint x: 306, endPoint y: 154, distance: 210.1
click at [306, 154] on div "**********" at bounding box center [448, 171] width 291 height 49
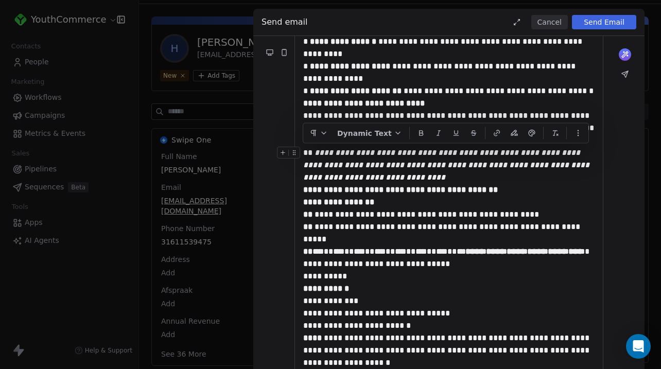
scroll to position [193, 0]
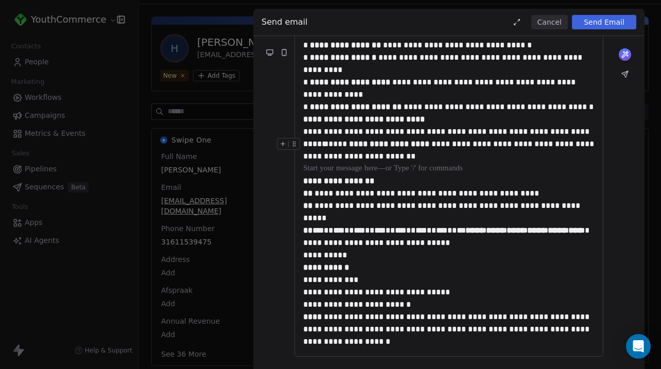
click at [328, 138] on div "**********" at bounding box center [448, 150] width 291 height 25
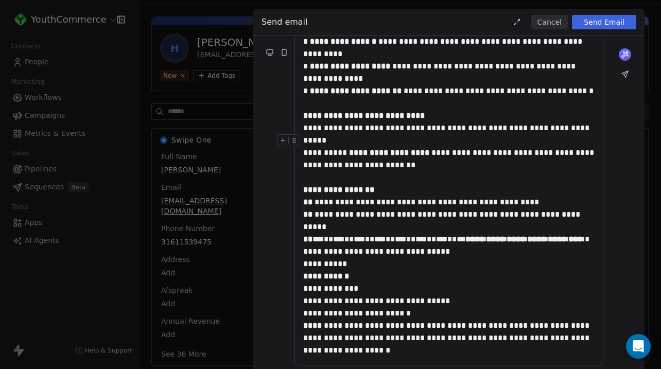
scroll to position [206, 0]
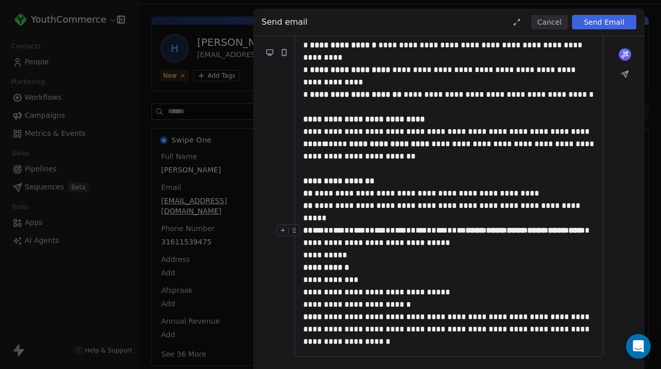
click at [345, 242] on div "**********" at bounding box center [448, 236] width 291 height 25
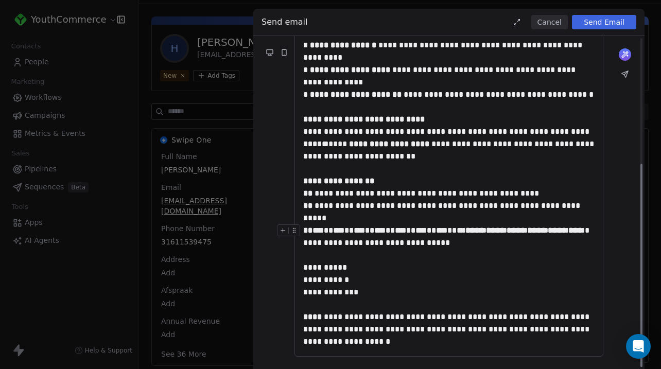
click at [405, 237] on div "**********" at bounding box center [448, 236] width 291 height 25
click at [307, 268] on div "**********" at bounding box center [448, 267] width 291 height 12
click at [338, 268] on div "**********" at bounding box center [448, 267] width 291 height 12
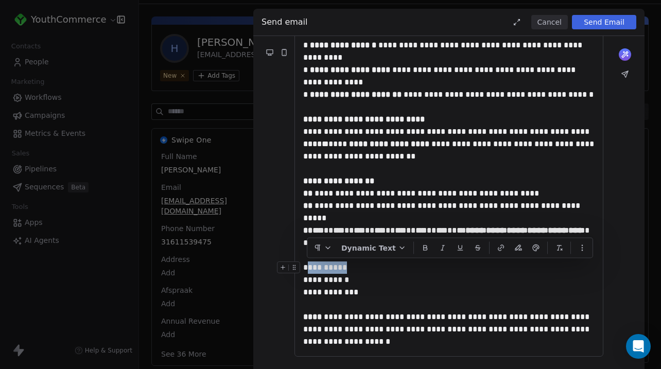
drag, startPoint x: 340, startPoint y: 269, endPoint x: 295, endPoint y: 269, distance: 44.3
click at [303, 269] on div "**********" at bounding box center [448, 267] width 291 height 12
click at [325, 269] on div "**********" at bounding box center [448, 267] width 291 height 12
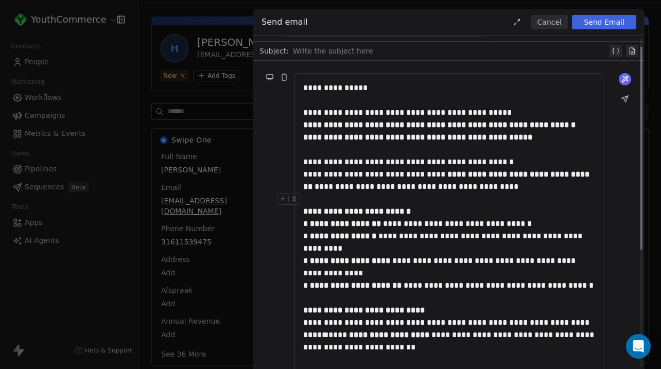
scroll to position [13, 0]
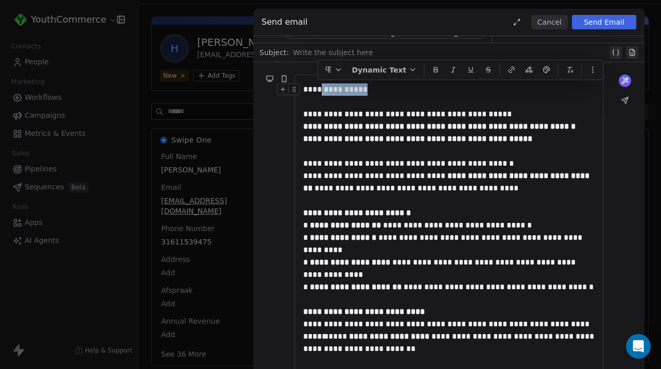
drag, startPoint x: 381, startPoint y: 91, endPoint x: 320, endPoint y: 91, distance: 61.2
click at [320, 91] on div "**********" at bounding box center [448, 89] width 291 height 12
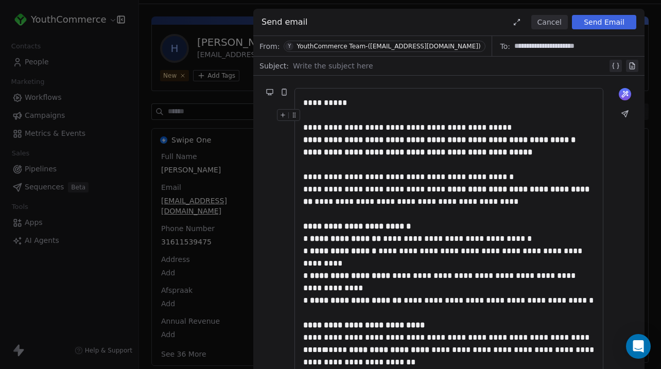
click at [386, 123] on div "**********" at bounding box center [448, 127] width 291 height 12
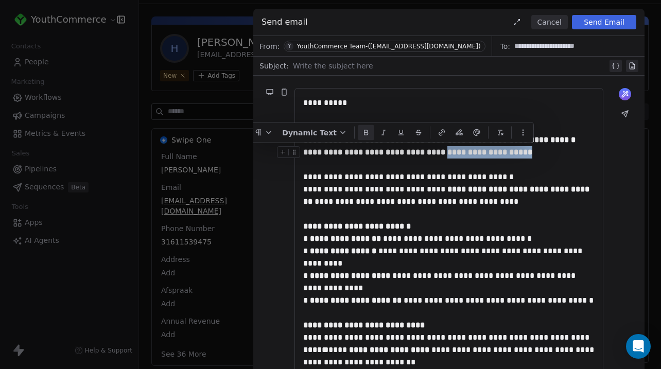
drag, startPoint x: 542, startPoint y: 150, endPoint x: 436, endPoint y: 153, distance: 106.6
click at [436, 153] on div "**********" at bounding box center [448, 152] width 291 height 12
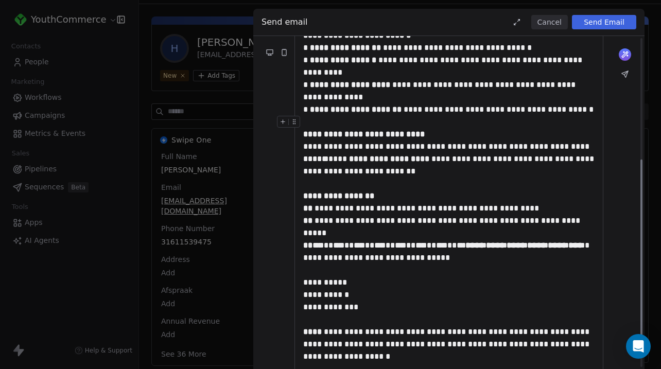
scroll to position [231, 0]
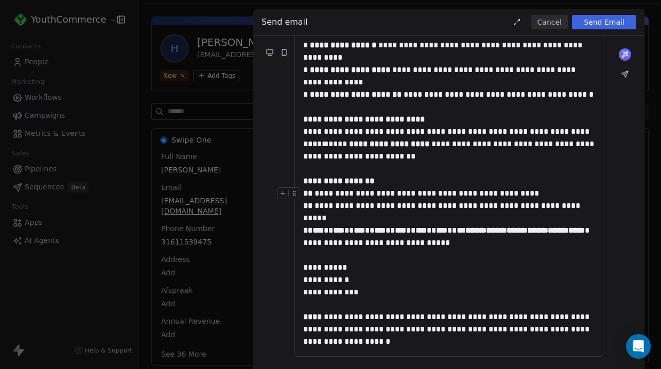
click at [328, 191] on div "**********" at bounding box center [448, 205] width 291 height 37
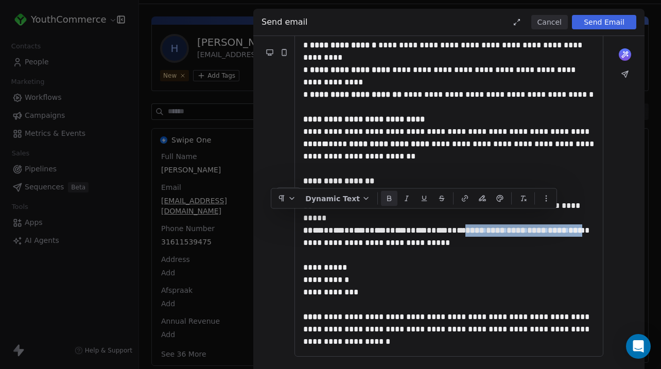
drag, startPoint x: 450, startPoint y: 218, endPoint x: 571, endPoint y: 219, distance: 120.9
click at [571, 219] on div "**********" at bounding box center [448, 205] width 291 height 37
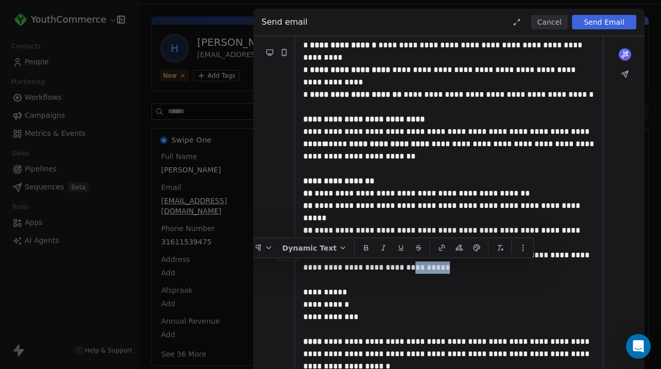
drag, startPoint x: 435, startPoint y: 267, endPoint x: 371, endPoint y: 271, distance: 64.4
click at [371, 271] on div "**********" at bounding box center [448, 261] width 291 height 25
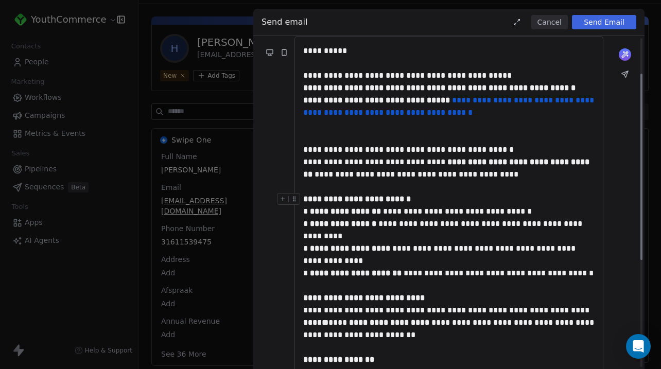
scroll to position [50, 0]
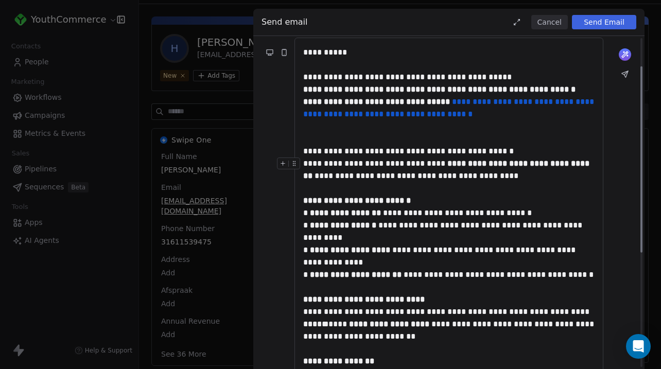
click at [400, 160] on div "**********" at bounding box center [448, 169] width 291 height 25
click at [380, 168] on div "**********" at bounding box center [448, 169] width 291 height 25
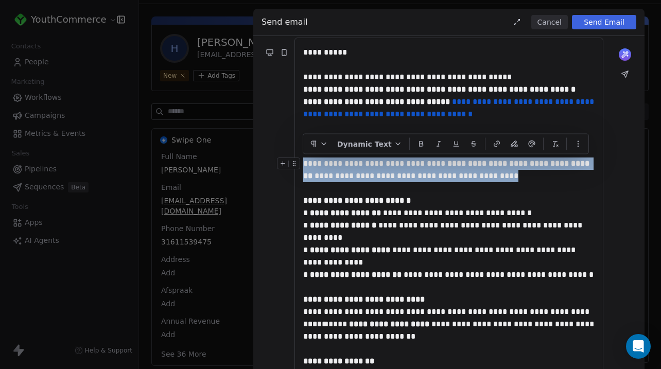
click at [367, 171] on div "**********" at bounding box center [448, 169] width 291 height 25
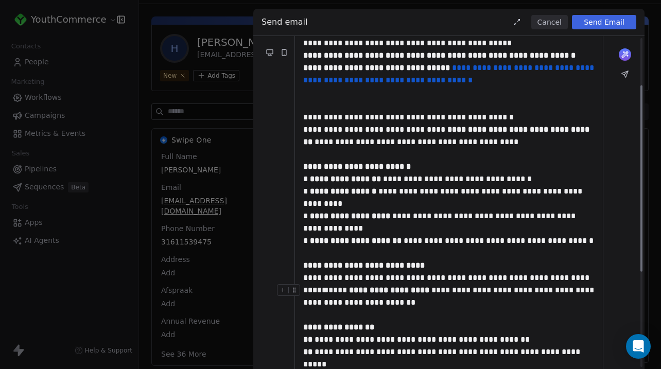
scroll to position [80, 0]
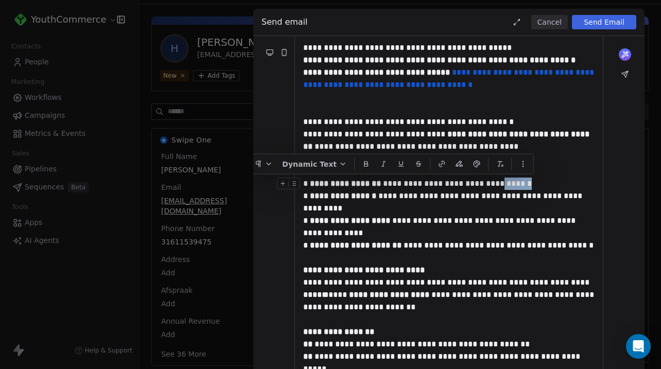
drag, startPoint x: 521, startPoint y: 185, endPoint x: 487, endPoint y: 186, distance: 34.5
click at [487, 186] on div "**********" at bounding box center [448, 215] width 291 height 74
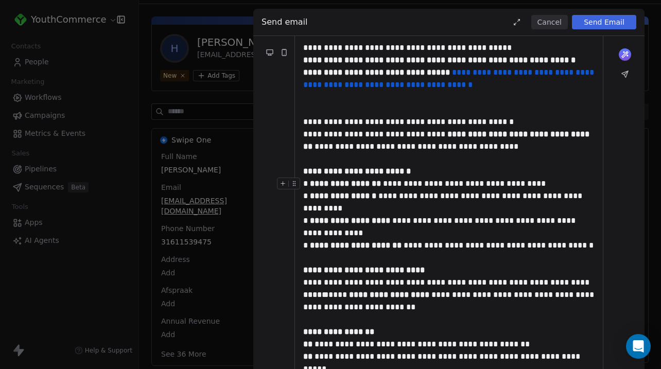
click at [420, 236] on div "**********" at bounding box center [448, 215] width 291 height 74
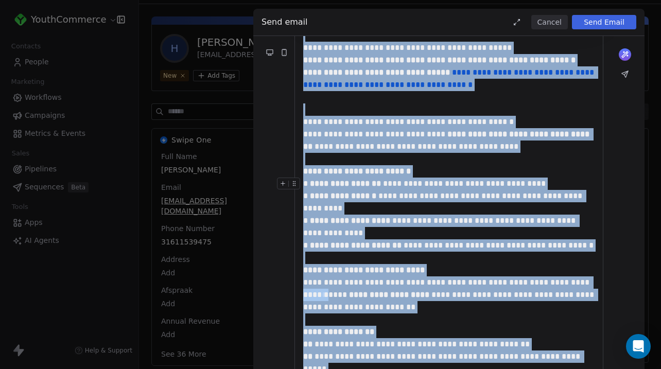
copy div "**********"
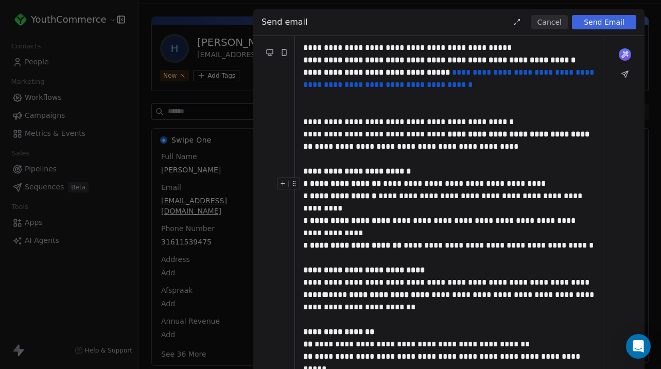
click at [501, 245] on div "**********" at bounding box center [448, 215] width 291 height 74
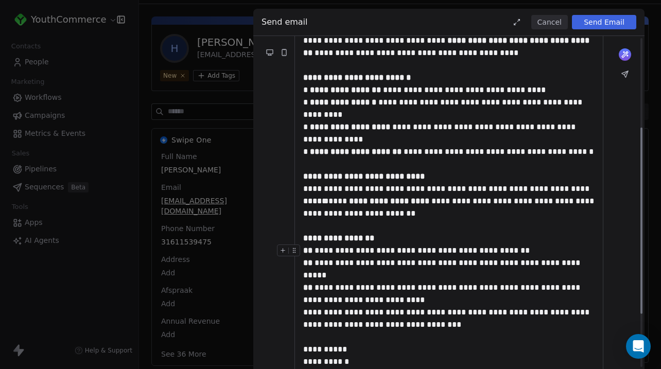
scroll to position [175, 0]
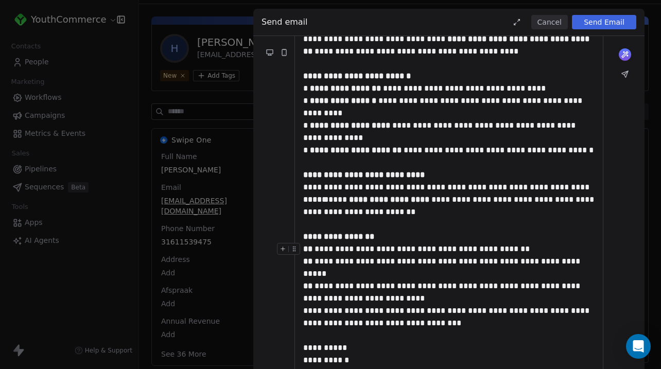
click at [570, 273] on div "**********" at bounding box center [448, 267] width 291 height 49
click at [478, 258] on div "**********" at bounding box center [448, 267] width 291 height 49
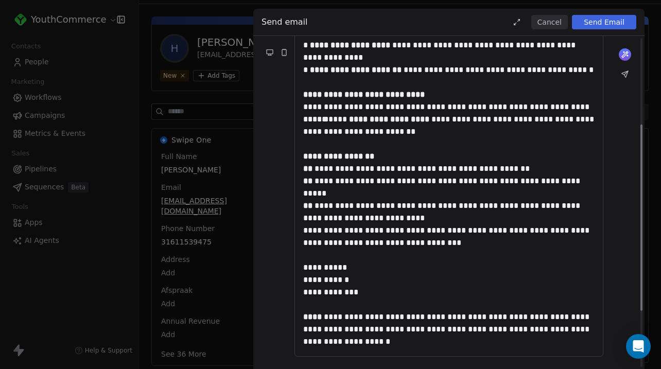
scroll to position [0, 0]
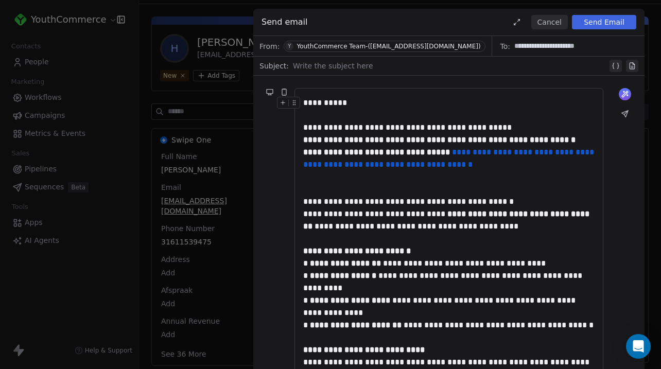
click at [404, 65] on div at bounding box center [450, 66] width 314 height 12
click at [398, 64] on div at bounding box center [450, 66] width 314 height 12
paste div
drag, startPoint x: 348, startPoint y: 68, endPoint x: 301, endPoint y: 68, distance: 47.3
click at [301, 68] on div "**********" at bounding box center [451, 66] width 316 height 12
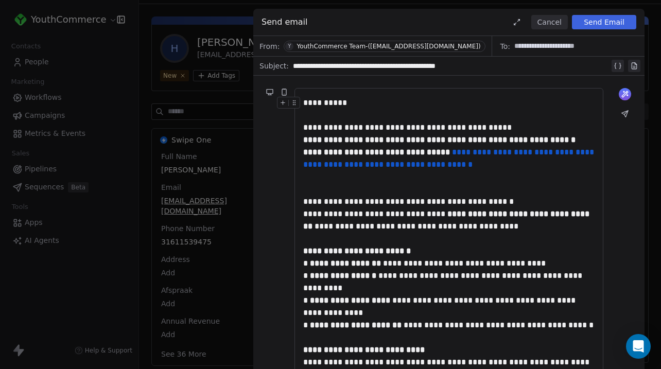
click at [398, 103] on div "**********" at bounding box center [448, 103] width 291 height 12
click at [348, 60] on div "**********" at bounding box center [451, 66] width 316 height 12
click at [349, 89] on div "**********" at bounding box center [448, 350] width 309 height 524
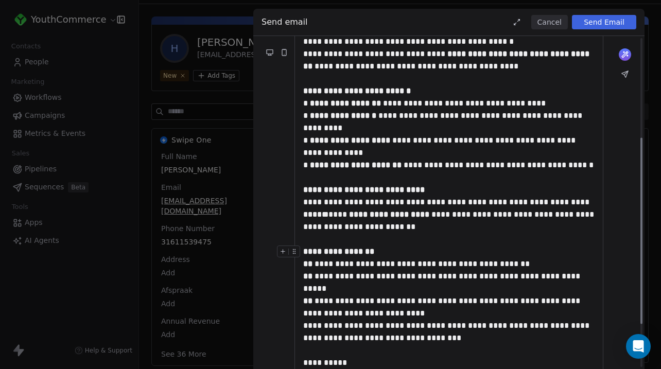
scroll to position [255, 0]
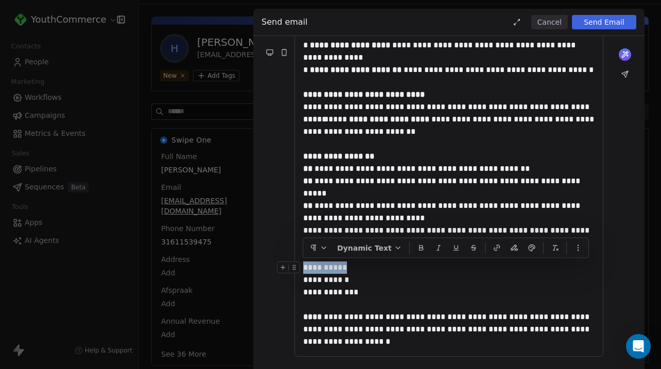
drag, startPoint x: 340, startPoint y: 270, endPoint x: 298, endPoint y: 268, distance: 41.2
click at [303, 268] on div "**********" at bounding box center [448, 267] width 291 height 12
click at [357, 290] on div "**********" at bounding box center [448, 292] width 291 height 37
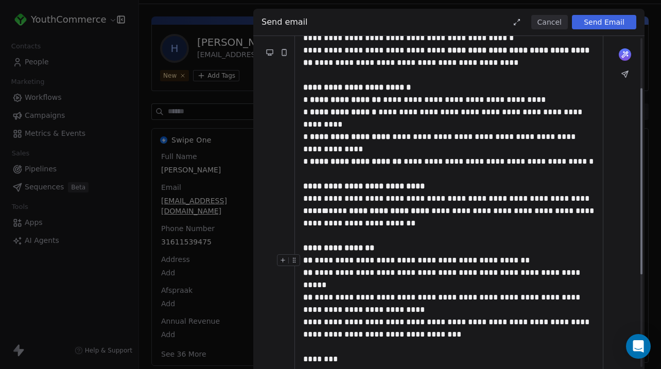
scroll to position [0, 0]
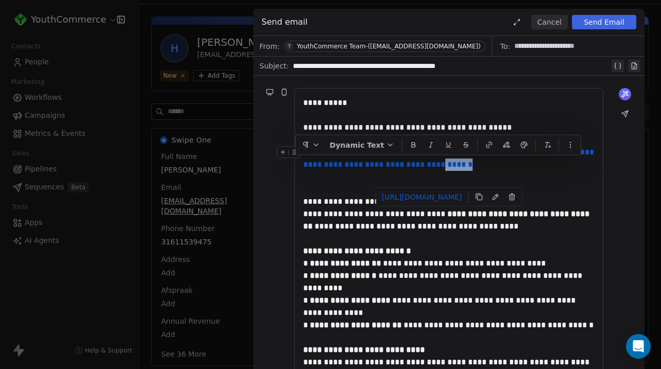
drag, startPoint x: 408, startPoint y: 180, endPoint x: 577, endPoint y: 168, distance: 169.8
click at [577, 168] on div "**********" at bounding box center [448, 164] width 291 height 37
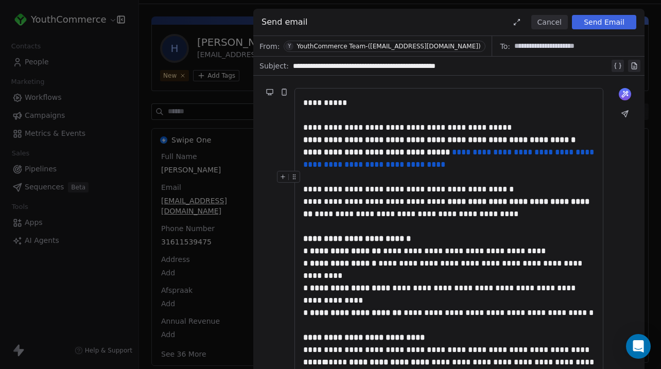
click at [541, 175] on div at bounding box center [448, 177] width 291 height 12
click at [598, 25] on button "Send Email" at bounding box center [604, 22] width 64 height 14
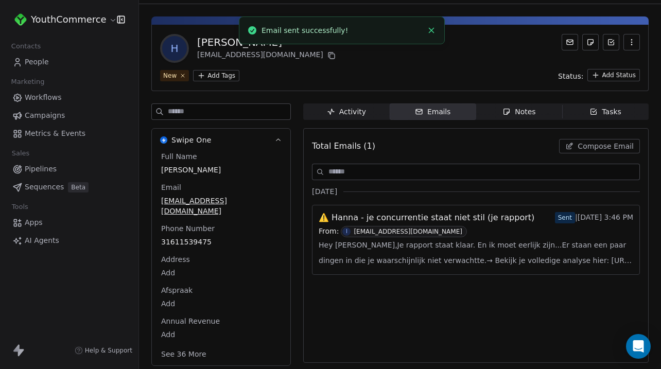
click at [485, 241] on span "Hey [PERSON_NAME],Je rapport staat klaar. En ik moet eerlijk zijn...Er staan ee…" at bounding box center [476, 252] width 314 height 31
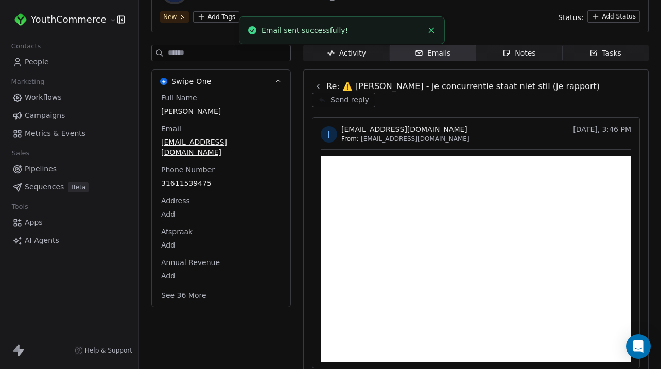
scroll to position [52, 0]
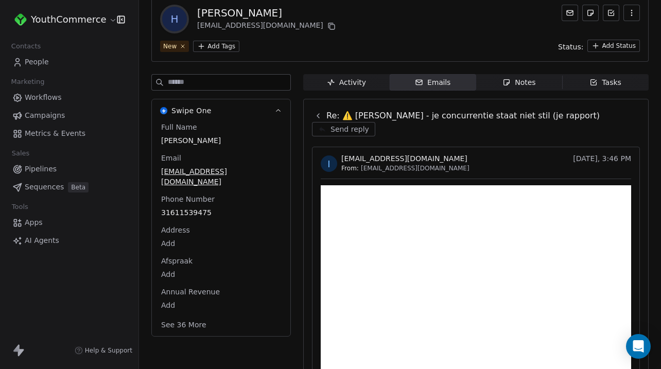
click at [442, 153] on div "i info@youthcommerce.nl From: info@youthcommerce.nl Today, 3:46 PM" at bounding box center [476, 162] width 310 height 19
click at [321, 119] on icon at bounding box center [318, 116] width 8 height 8
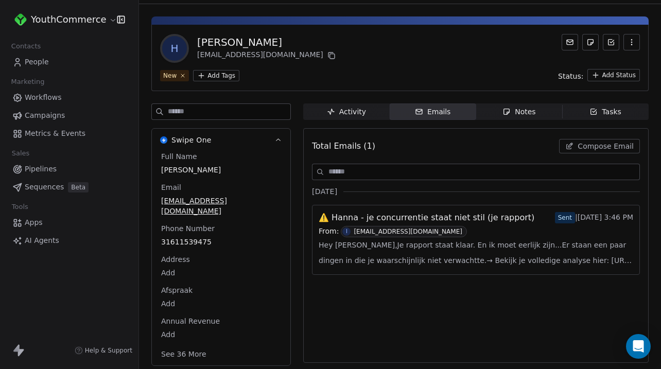
click at [368, 256] on span "Hey [PERSON_NAME],Je rapport staat klaar. En ik moet eerlijk zijn...Er staan ee…" at bounding box center [476, 252] width 314 height 31
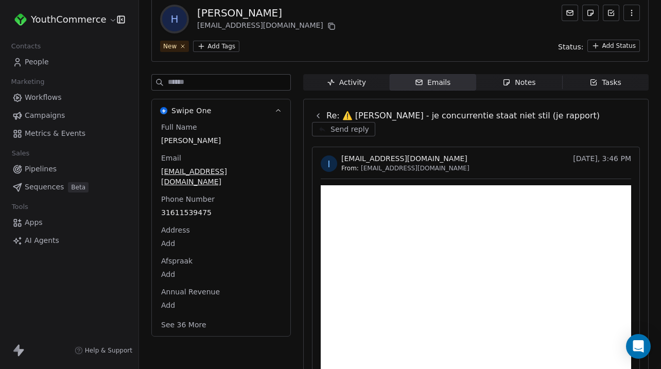
scroll to position [82, 0]
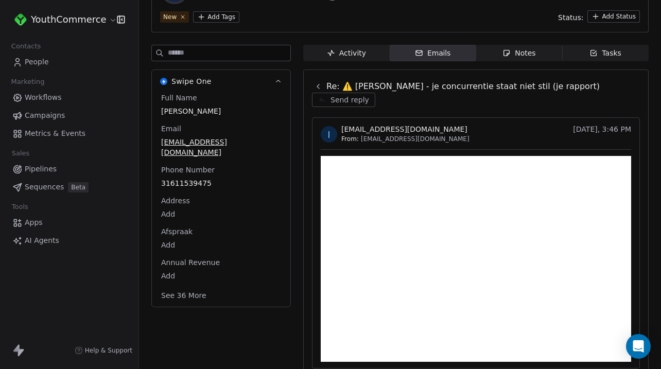
click at [314, 89] on icon at bounding box center [318, 86] width 8 height 8
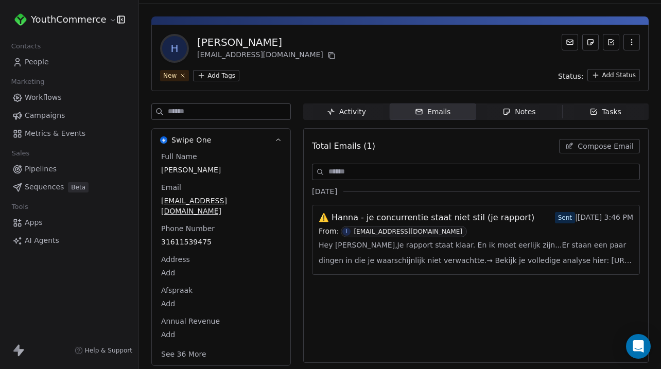
click at [362, 117] on div "Activity" at bounding box center [346, 112] width 39 height 11
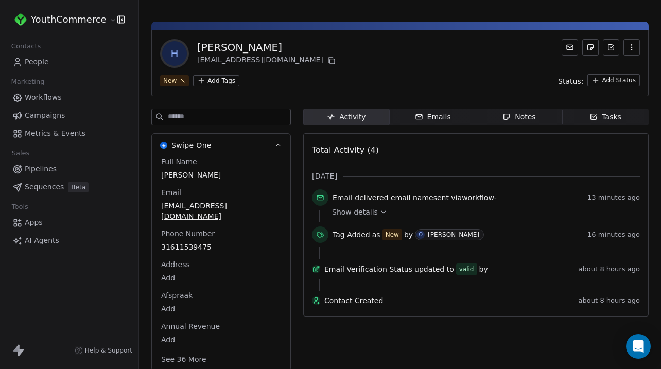
scroll to position [16, 0]
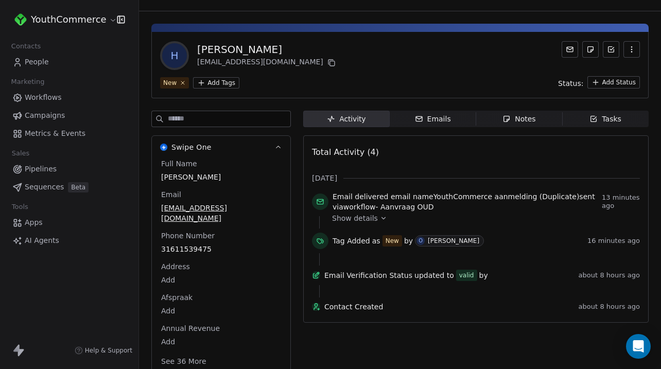
click at [363, 218] on span "Show details" at bounding box center [355, 218] width 46 height 10
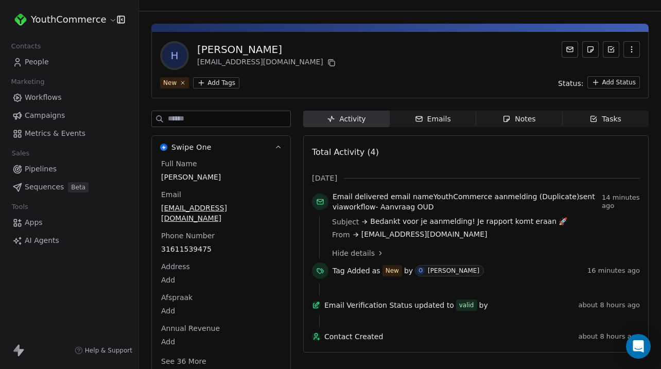
click at [368, 251] on span "Hide details" at bounding box center [353, 253] width 43 height 10
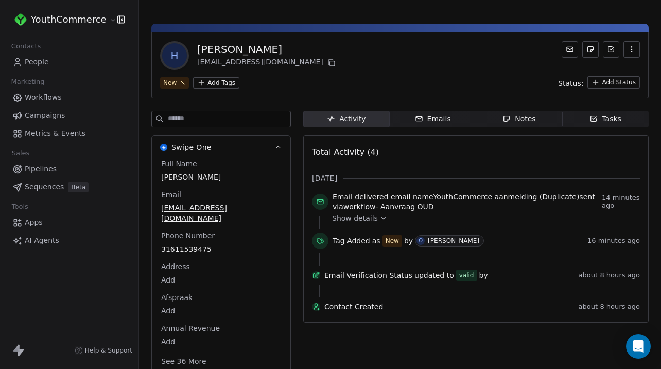
click at [365, 223] on div "Show details" at bounding box center [482, 222] width 301 height 12
click at [373, 218] on span "Show details" at bounding box center [355, 218] width 46 height 10
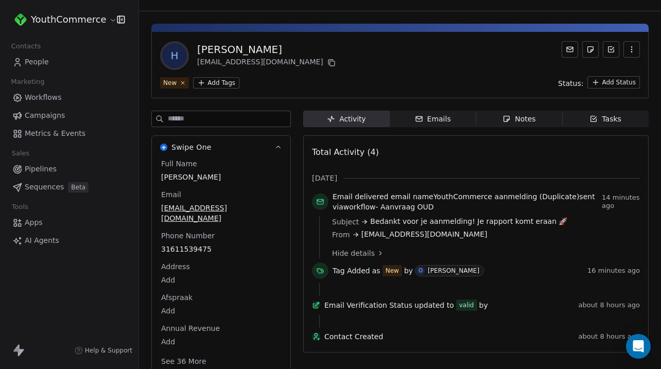
click at [349, 250] on span "Hide details" at bounding box center [353, 253] width 43 height 10
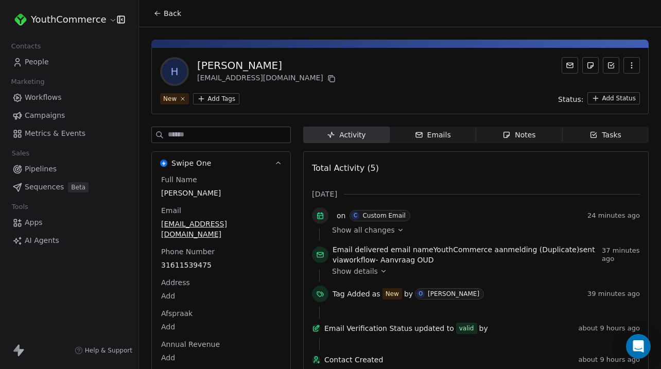
click at [398, 235] on div "Show all changes" at bounding box center [482, 230] width 301 height 10
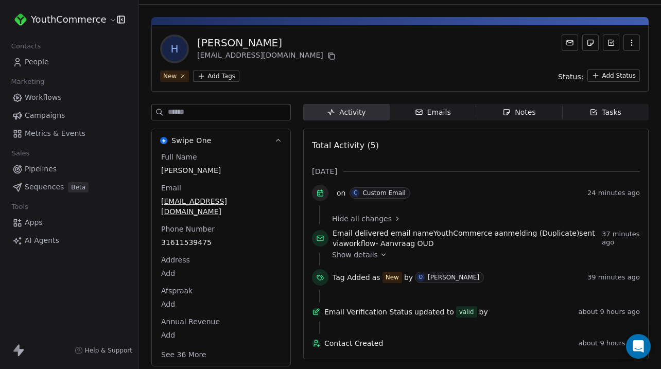
scroll to position [25, 0]
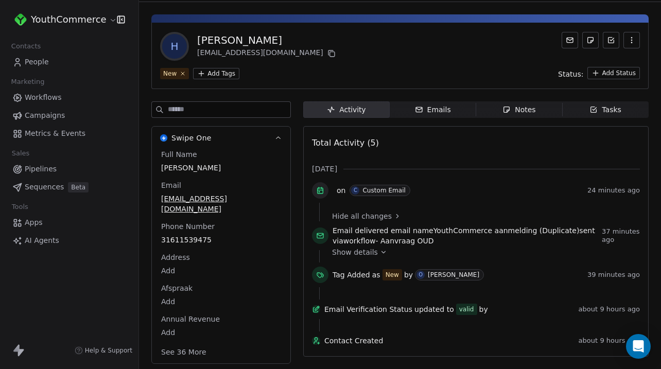
click at [370, 194] on span "C Custom Email" at bounding box center [379, 190] width 60 height 11
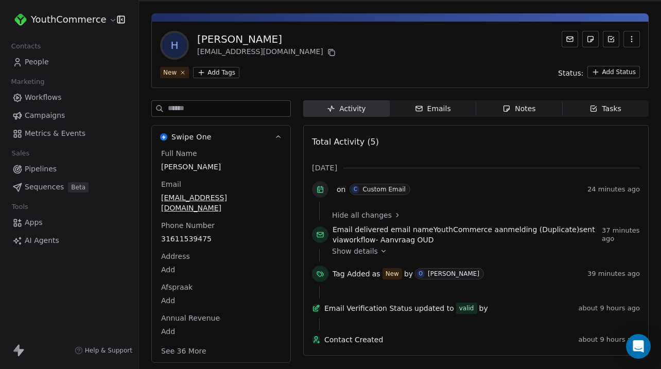
click at [310, 188] on div "Total Activity (5) Oct 2025 on C Custom Email 24 minutes ago Hide all changes E…" at bounding box center [475, 240] width 345 height 231
click at [434, 109] on div "Emails" at bounding box center [433, 108] width 36 height 11
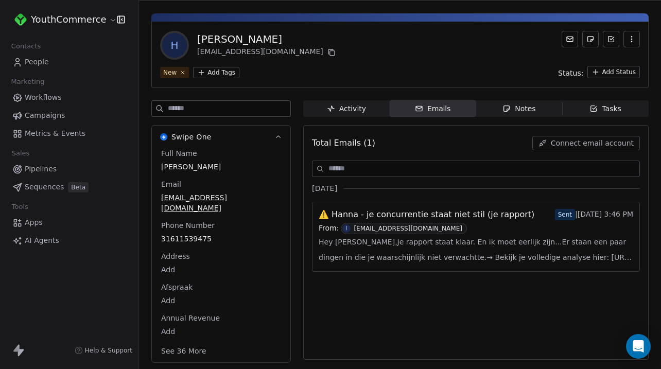
scroll to position [23, 0]
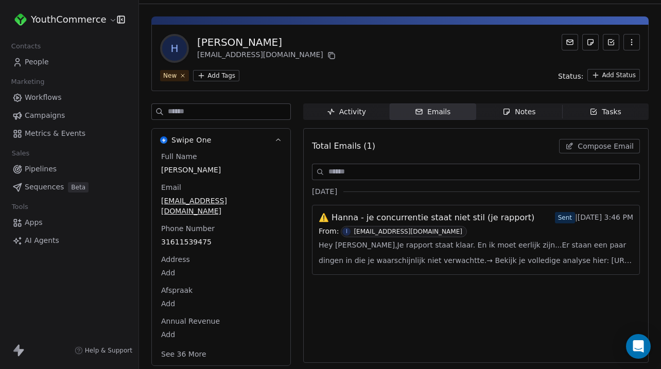
click at [546, 108] on span "Notes Notes" at bounding box center [519, 111] width 86 height 16
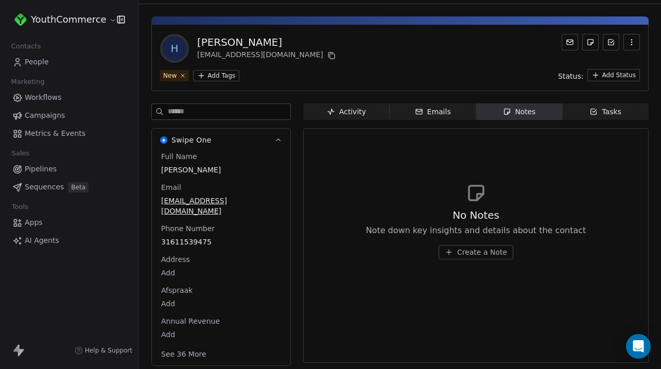
click at [65, 97] on link "Workflows" at bounding box center [69, 97] width 122 height 17
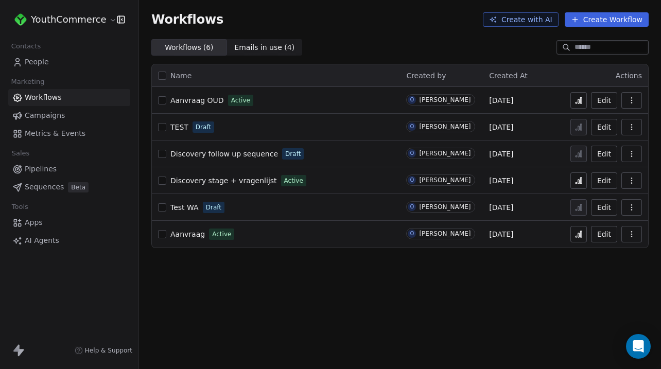
click at [630, 103] on icon "button" at bounding box center [631, 100] width 8 height 8
click at [191, 97] on span "Aanvraag OUD" at bounding box center [197, 100] width 54 height 8
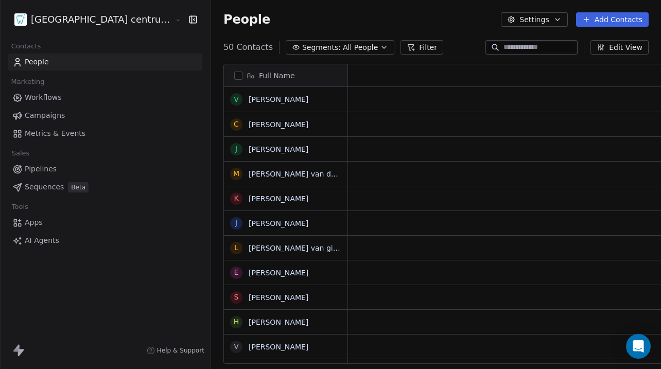
scroll to position [325, 487]
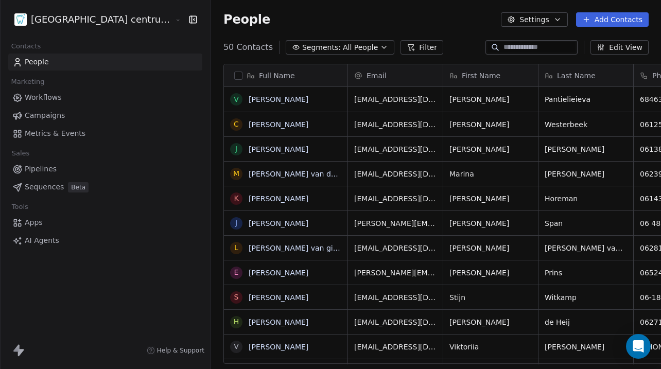
click at [107, 14] on html "Tandheelkundig centrum Sassembourg Contacts People Marketing Workflows Campaign…" at bounding box center [330, 184] width 661 height 369
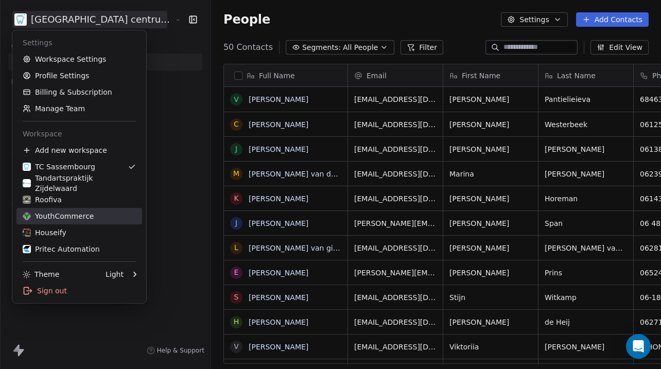
click at [59, 214] on div "YouthCommerce" at bounding box center [58, 216] width 71 height 10
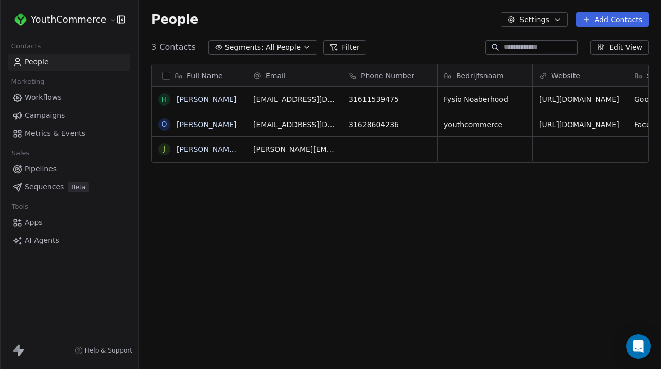
scroll to position [325, 522]
click at [80, 107] on link "Campaigns" at bounding box center [69, 115] width 122 height 17
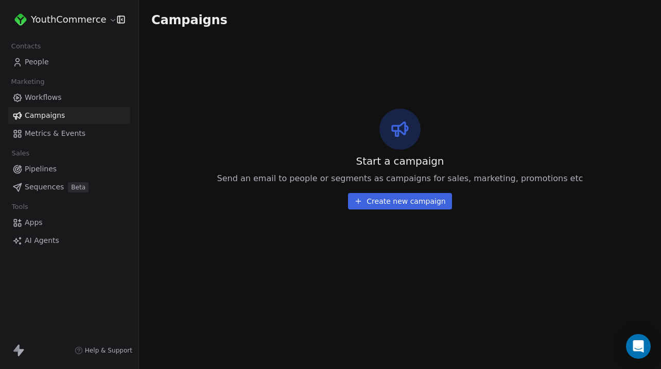
click at [91, 99] on link "Workflows" at bounding box center [69, 97] width 122 height 17
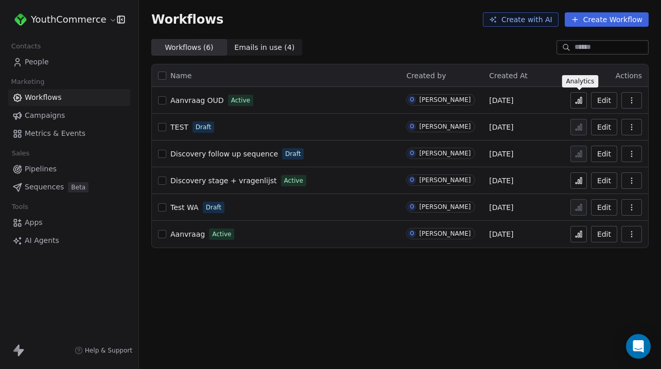
click at [580, 99] on icon at bounding box center [578, 100] width 8 height 8
click at [43, 65] on span "People" at bounding box center [37, 62] width 24 height 11
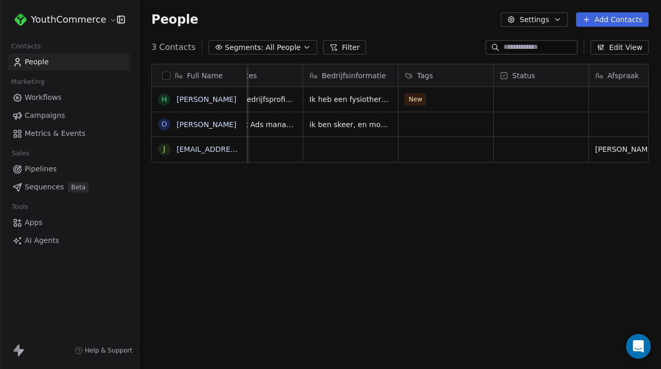
scroll to position [0, 410]
click at [185, 99] on link "[PERSON_NAME]" at bounding box center [207, 99] width 60 height 8
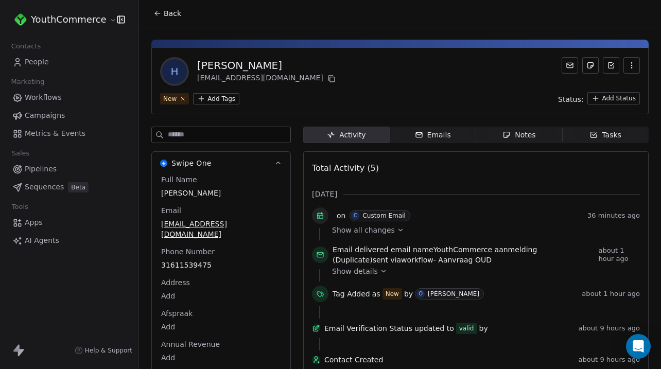
scroll to position [24, 0]
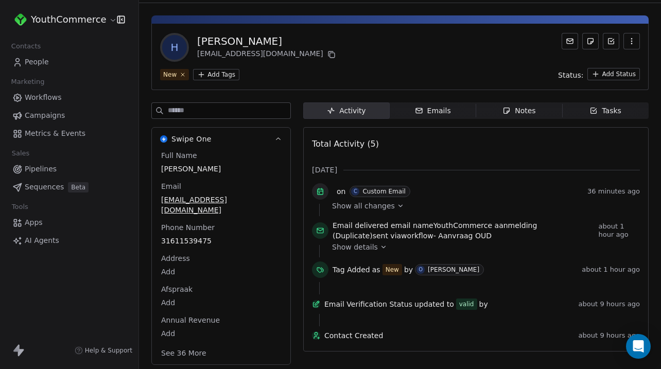
click at [378, 205] on span "Show all changes" at bounding box center [363, 206] width 63 height 10
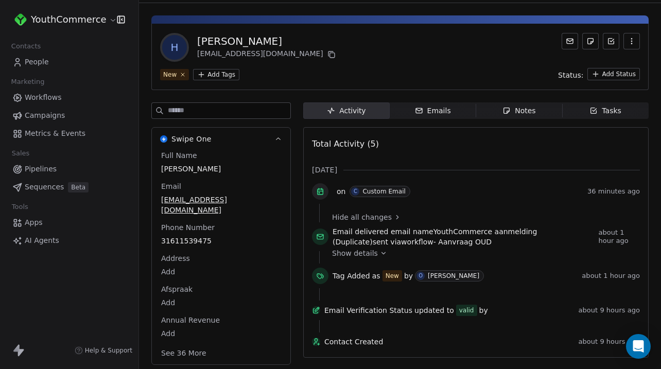
scroll to position [30, 0]
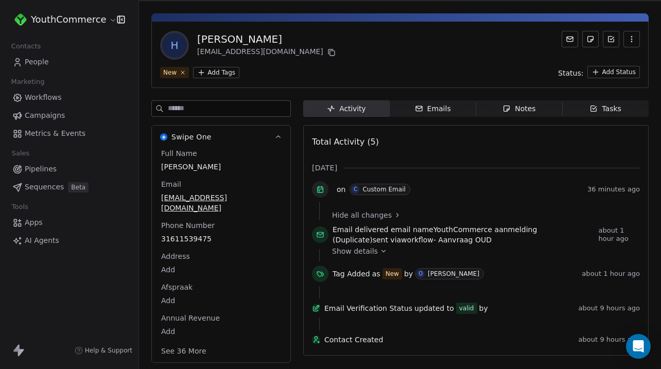
click at [386, 186] on div "Custom Email" at bounding box center [383, 189] width 43 height 7
click at [342, 189] on span "on" at bounding box center [341, 189] width 9 height 10
click at [318, 187] on icon at bounding box center [321, 190] width 6 height 6
click at [458, 110] on span "Emails Emails" at bounding box center [433, 108] width 86 height 16
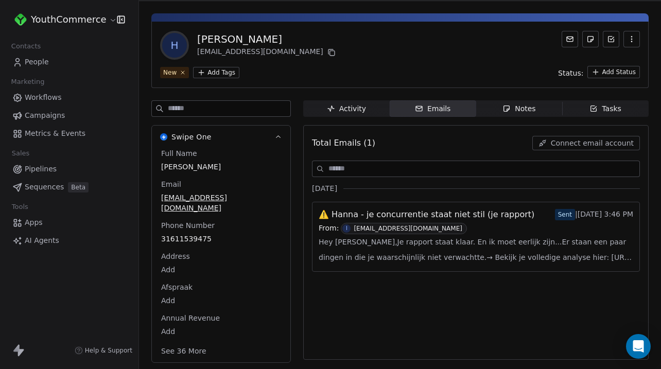
scroll to position [23, 0]
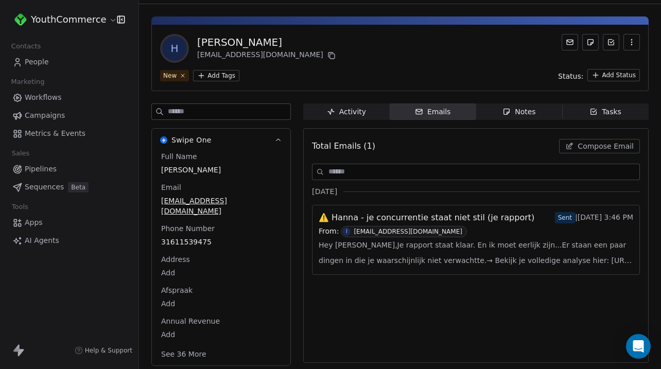
click at [50, 125] on link "Metrics & Events" at bounding box center [69, 133] width 122 height 17
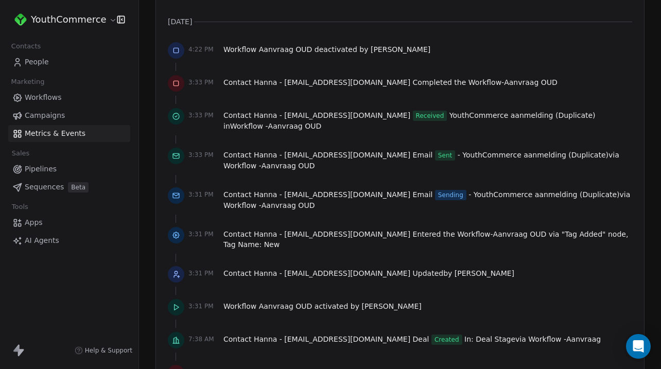
scroll to position [750, 0]
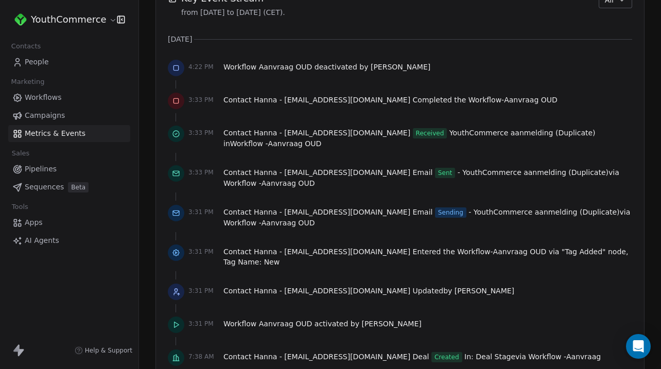
click at [103, 58] on link "People" at bounding box center [69, 62] width 122 height 17
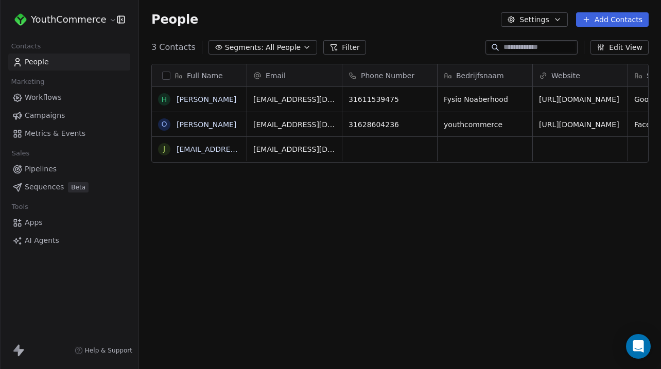
scroll to position [325, 522]
click at [185, 99] on link "[PERSON_NAME]" at bounding box center [207, 99] width 60 height 8
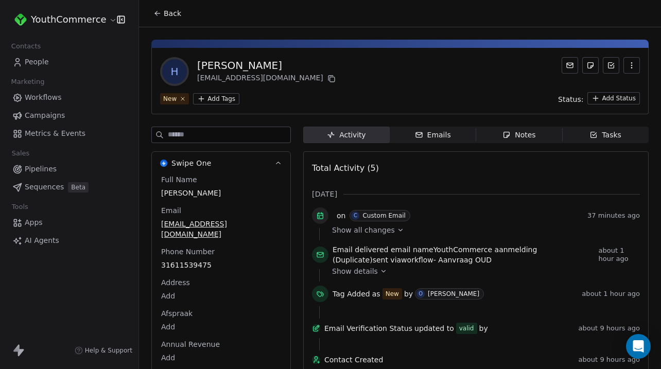
scroll to position [24, 0]
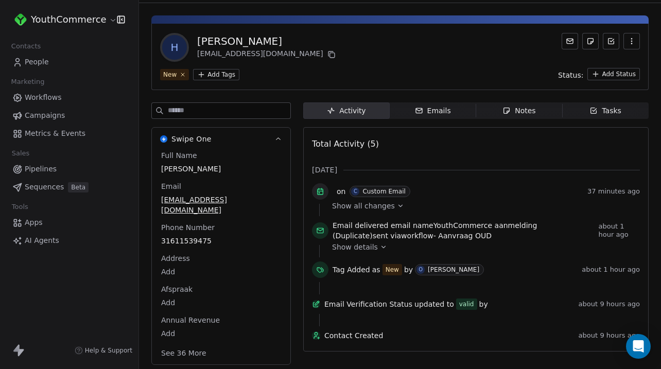
click at [387, 204] on span "Show all changes" at bounding box center [363, 206] width 63 height 10
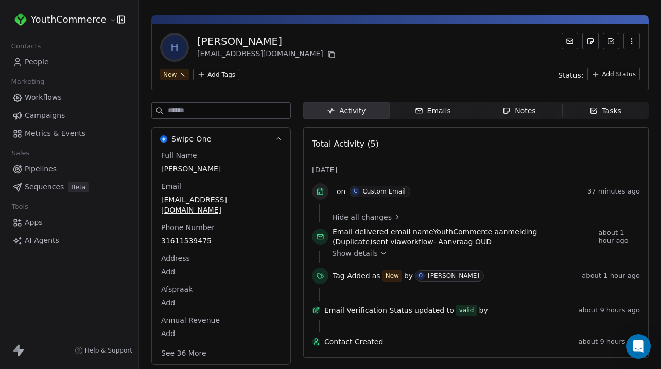
click at [367, 197] on div "on C Custom Email 37 minutes ago" at bounding box center [476, 193] width 328 height 21
click at [370, 189] on div "Custom Email" at bounding box center [383, 191] width 43 height 7
click at [439, 117] on span "Emails Emails" at bounding box center [433, 110] width 86 height 16
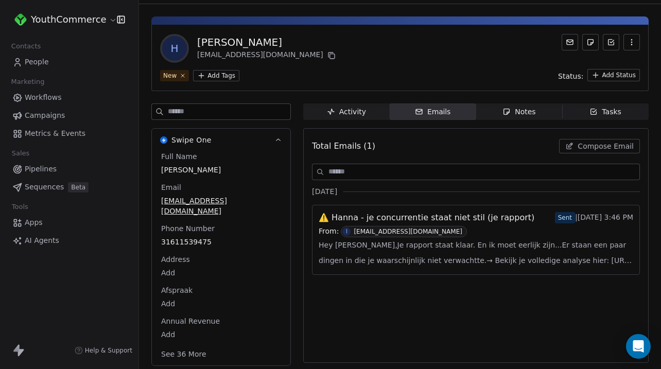
click at [571, 214] on span "Sent | [DATE] 3:46 PM" at bounding box center [594, 217] width 78 height 11
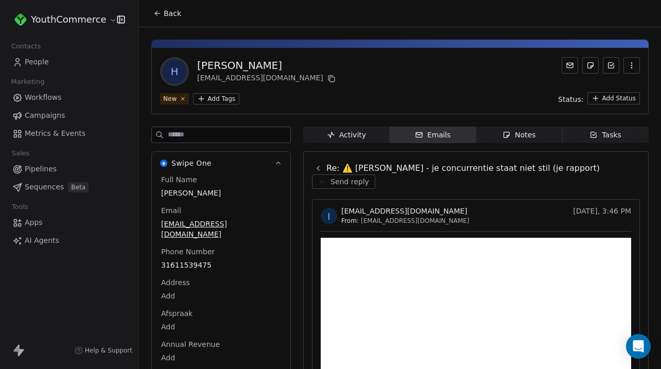
click at [323, 174] on button at bounding box center [318, 168] width 12 height 12
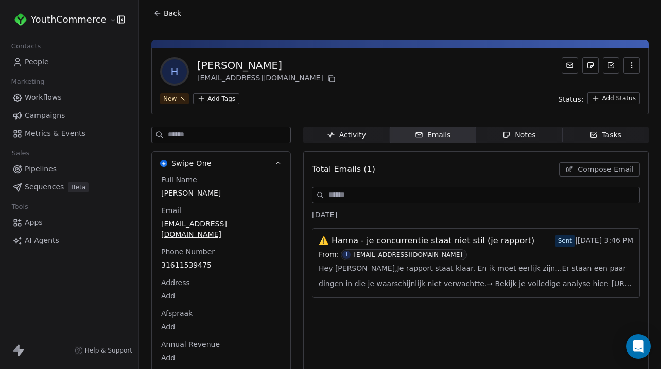
click at [610, 96] on html "YouthCommerce Contacts People Marketing Workflows Campaigns Metrics & Events Sa…" at bounding box center [330, 184] width 661 height 369
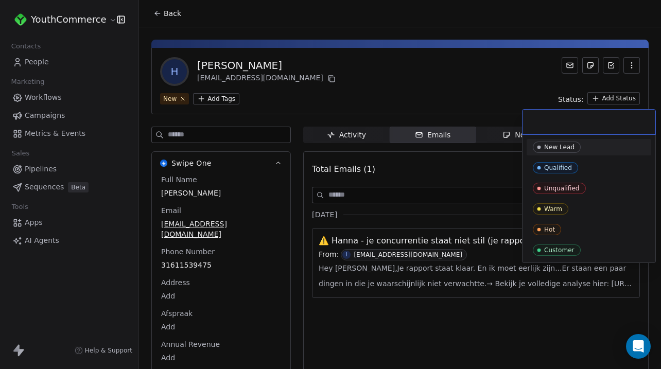
click at [493, 103] on html "YouthCommerce Contacts People Marketing Workflows Campaigns Metrics & Events Sa…" at bounding box center [330, 184] width 661 height 369
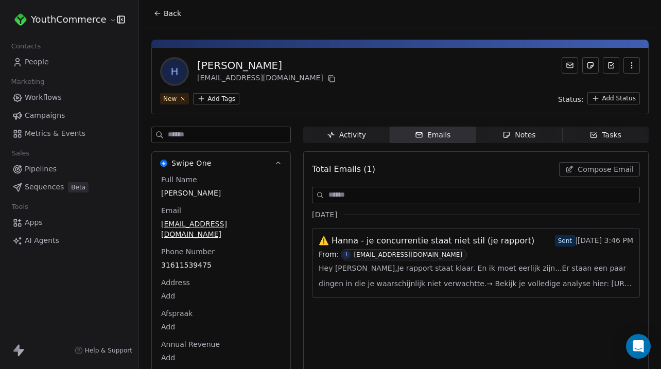
click at [602, 99] on html "YouthCommerce Contacts People Marketing Workflows Campaigns Metrics & Events Sa…" at bounding box center [330, 184] width 661 height 369
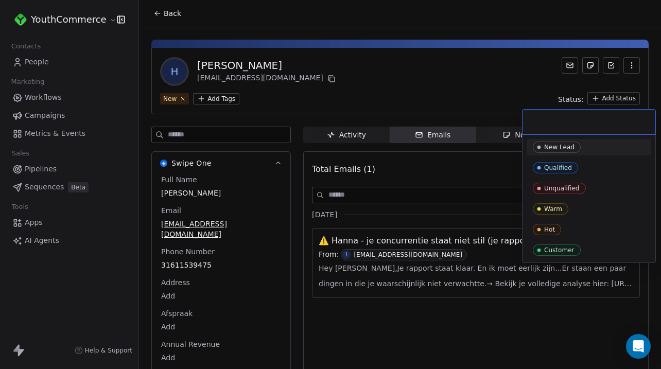
click at [469, 108] on html "YouthCommerce Contacts People Marketing Workflows Campaigns Metrics & Events Sa…" at bounding box center [330, 184] width 661 height 369
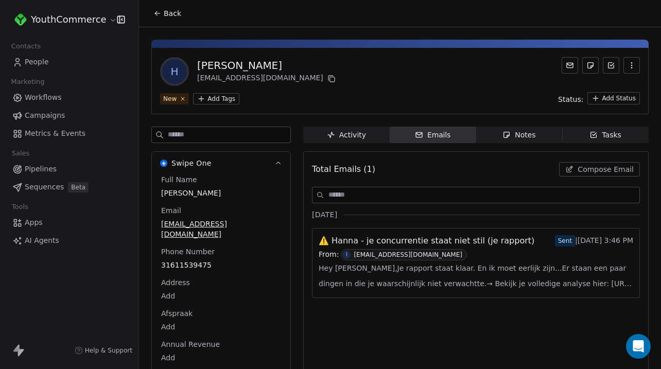
click at [41, 219] on span "Apps" at bounding box center [34, 222] width 18 height 11
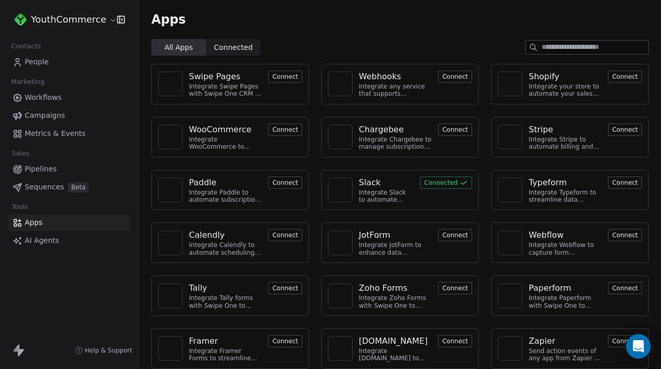
click at [236, 40] on span "Connected Connected" at bounding box center [233, 47] width 55 height 16
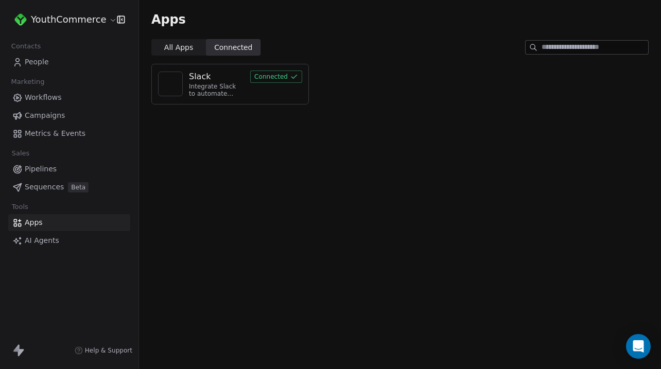
click at [196, 48] on span "All Apps All Apps" at bounding box center [178, 47] width 55 height 16
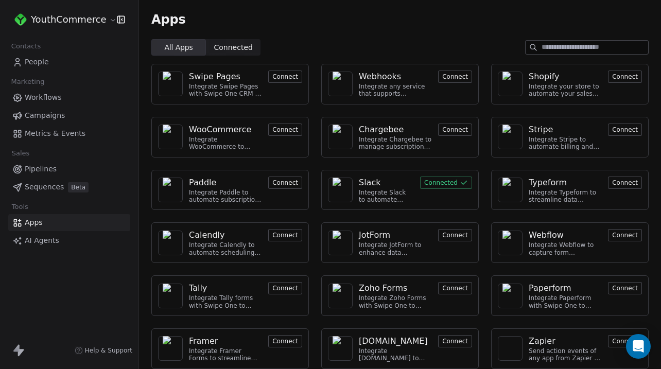
click at [71, 61] on link "People" at bounding box center [69, 62] width 122 height 17
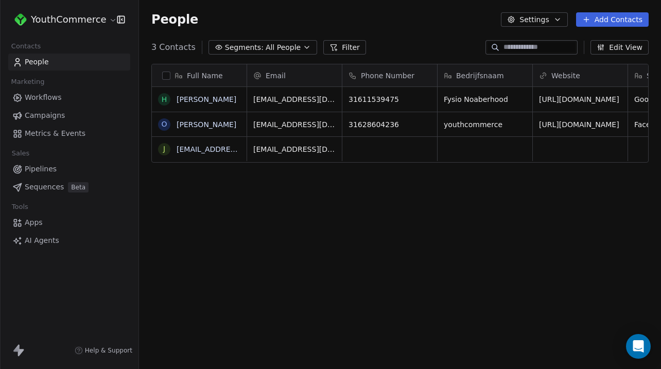
scroll to position [325, 522]
click at [64, 18] on html "YouthCommerce Contacts People Marketing Workflows Campaigns Metrics & Events Sa…" at bounding box center [330, 184] width 661 height 369
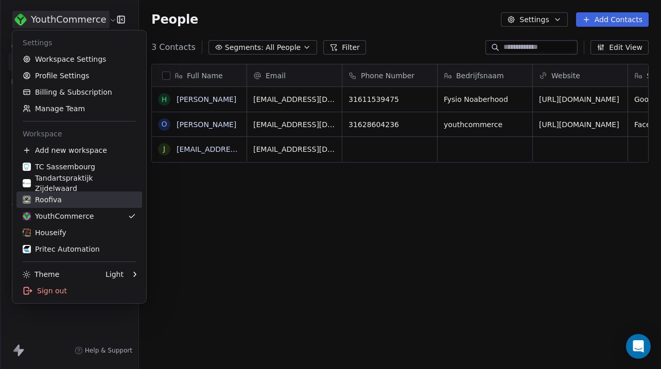
click at [76, 201] on div "Roofiva" at bounding box center [79, 200] width 113 height 10
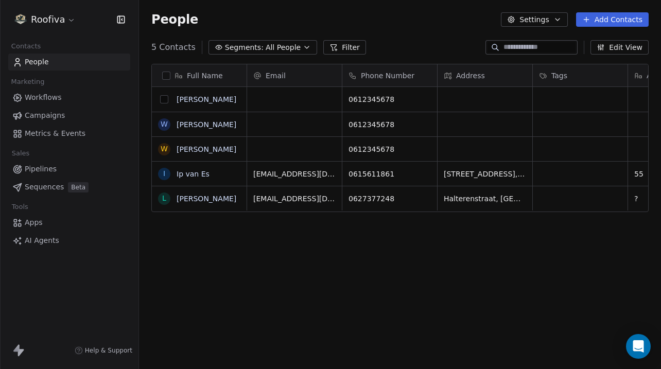
click at [164, 100] on button "grid" at bounding box center [164, 99] width 8 height 8
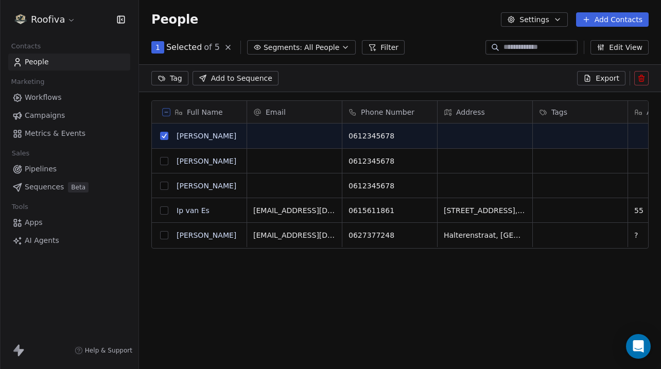
click at [165, 163] on button "grid" at bounding box center [164, 161] width 8 height 8
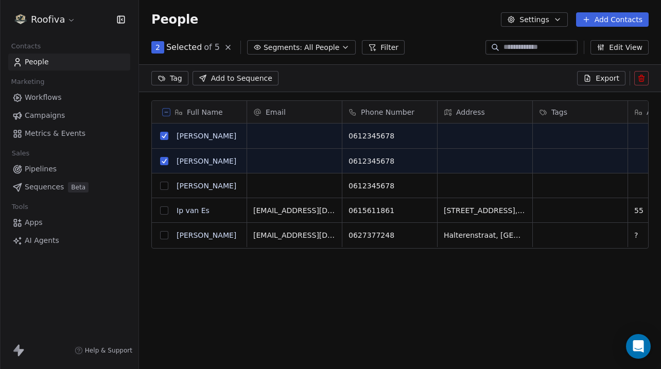
click at [165, 187] on button "grid" at bounding box center [164, 186] width 8 height 8
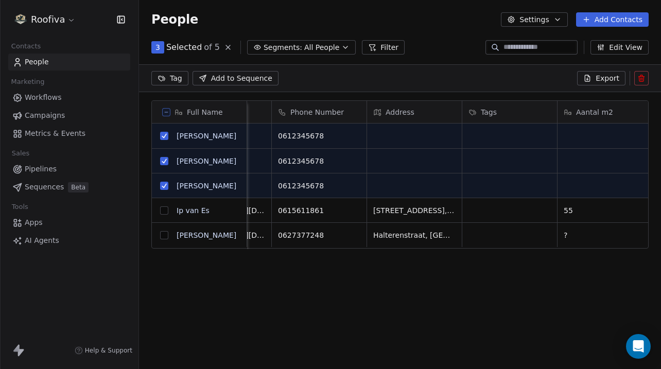
scroll to position [0, 0]
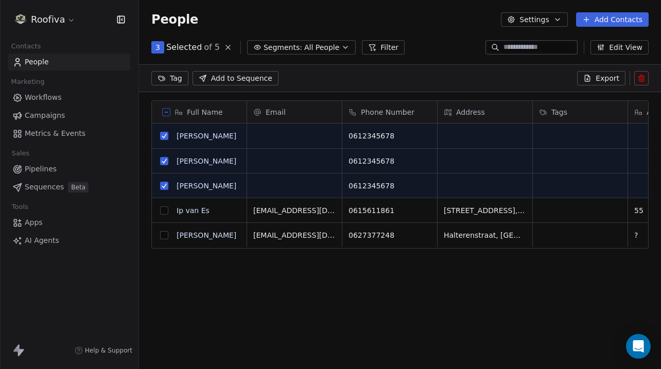
click at [643, 78] on icon at bounding box center [641, 79] width 5 height 5
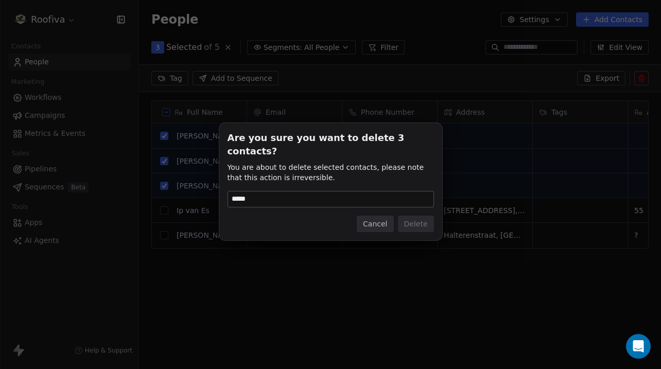
type input "******"
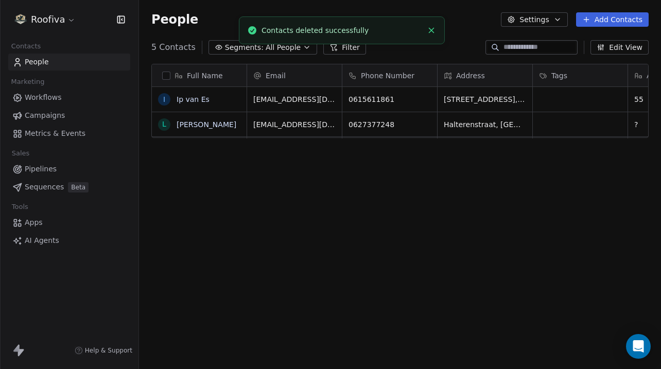
click at [73, 64] on link "People" at bounding box center [69, 62] width 122 height 17
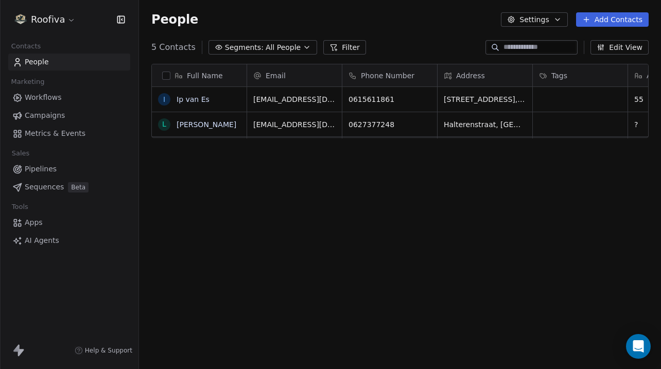
click at [153, 179] on div "Full Name I Ip van Es [PERSON_NAME] Email Phone Number Address Tags Aantal m2 R…" at bounding box center [400, 218] width 522 height 325
click at [87, 102] on link "Workflows" at bounding box center [69, 97] width 122 height 17
